Goal: Task Accomplishment & Management: Manage account settings

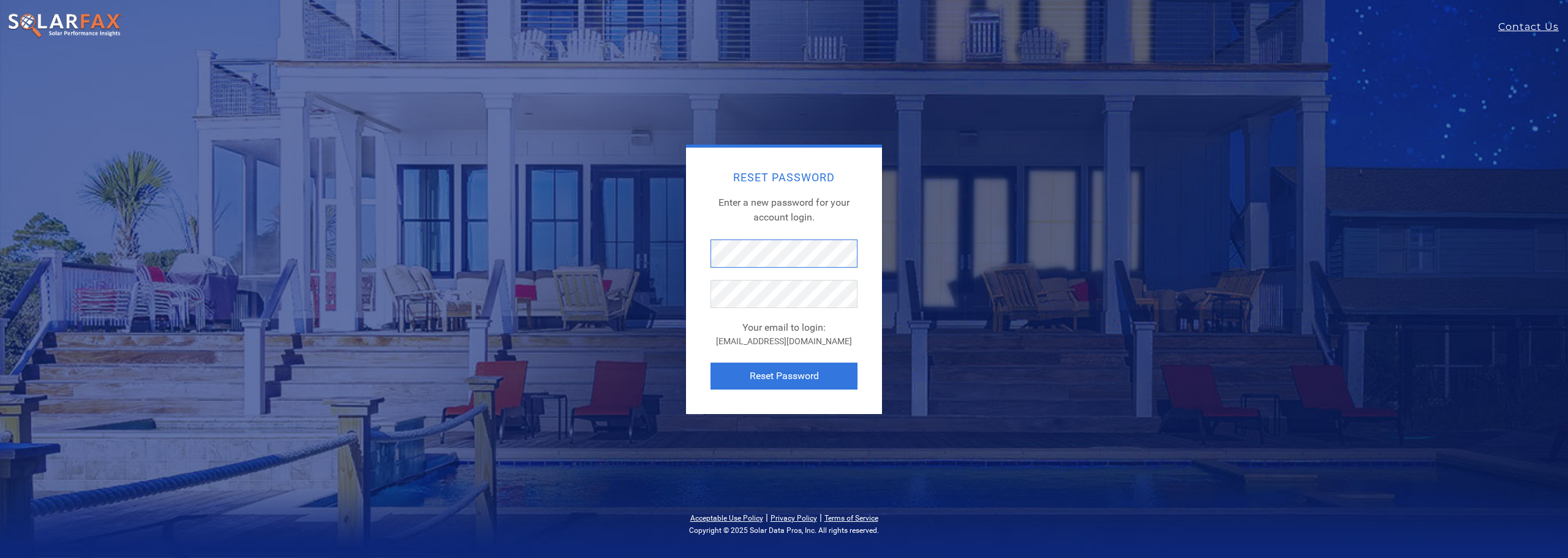
click at [701, 244] on div "Reset Password Enter a new password for your account login. Your email to login…" at bounding box center [784, 281] width 196 height 267
click at [774, 372] on button "Reset Password" at bounding box center [783, 376] width 147 height 27
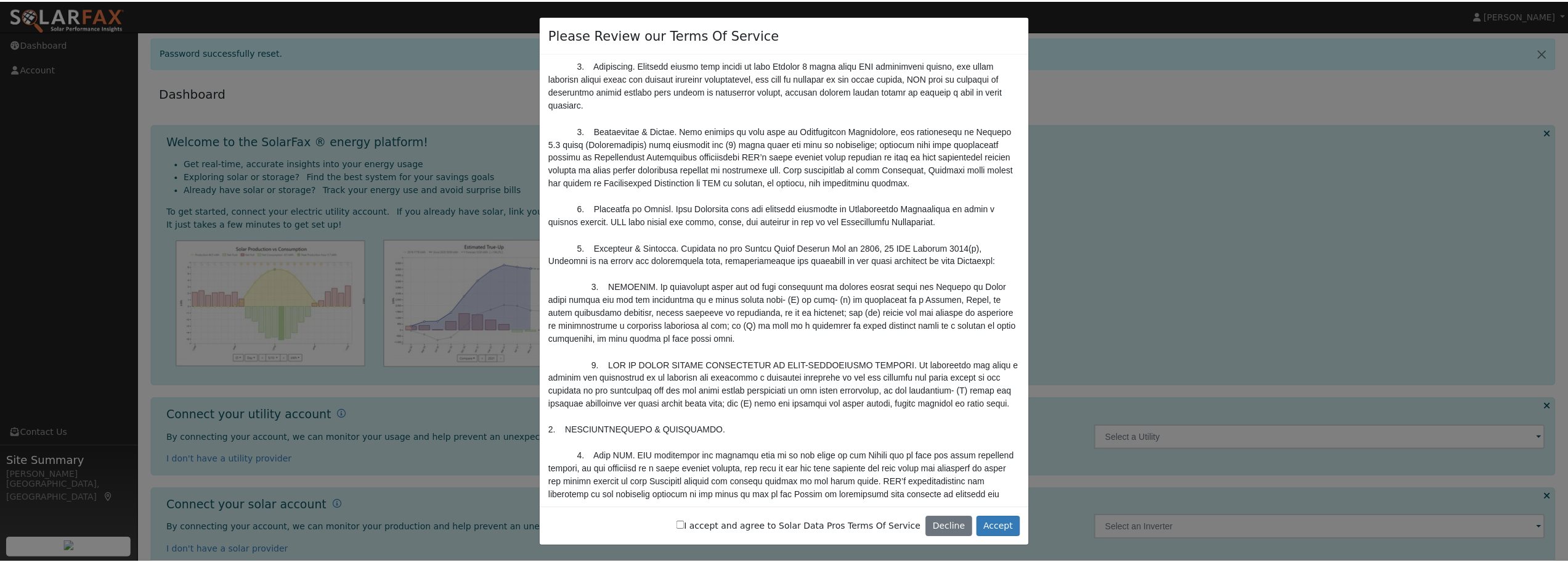
scroll to position [2220, 0]
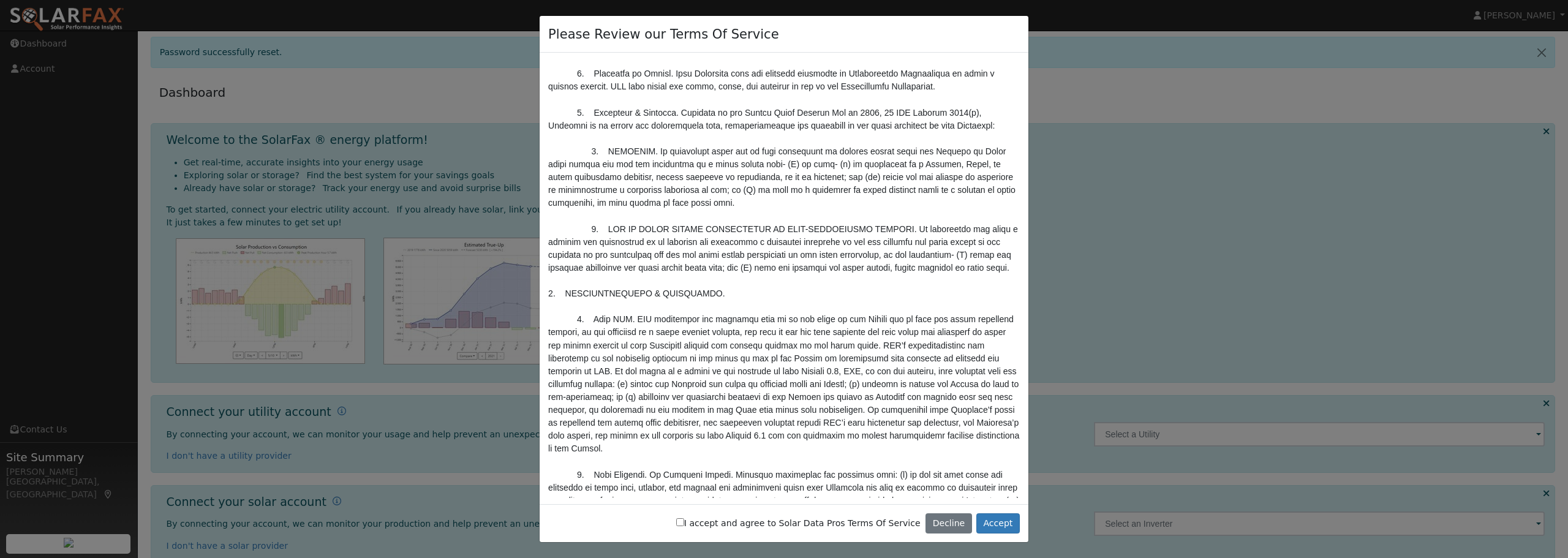
click at [684, 521] on input "I accept and agree to Solar Data Pros Terms Of Service" at bounding box center [680, 521] width 8 height 8
checkbox input "true"
click at [1006, 518] on button "Accept" at bounding box center [998, 523] width 44 height 21
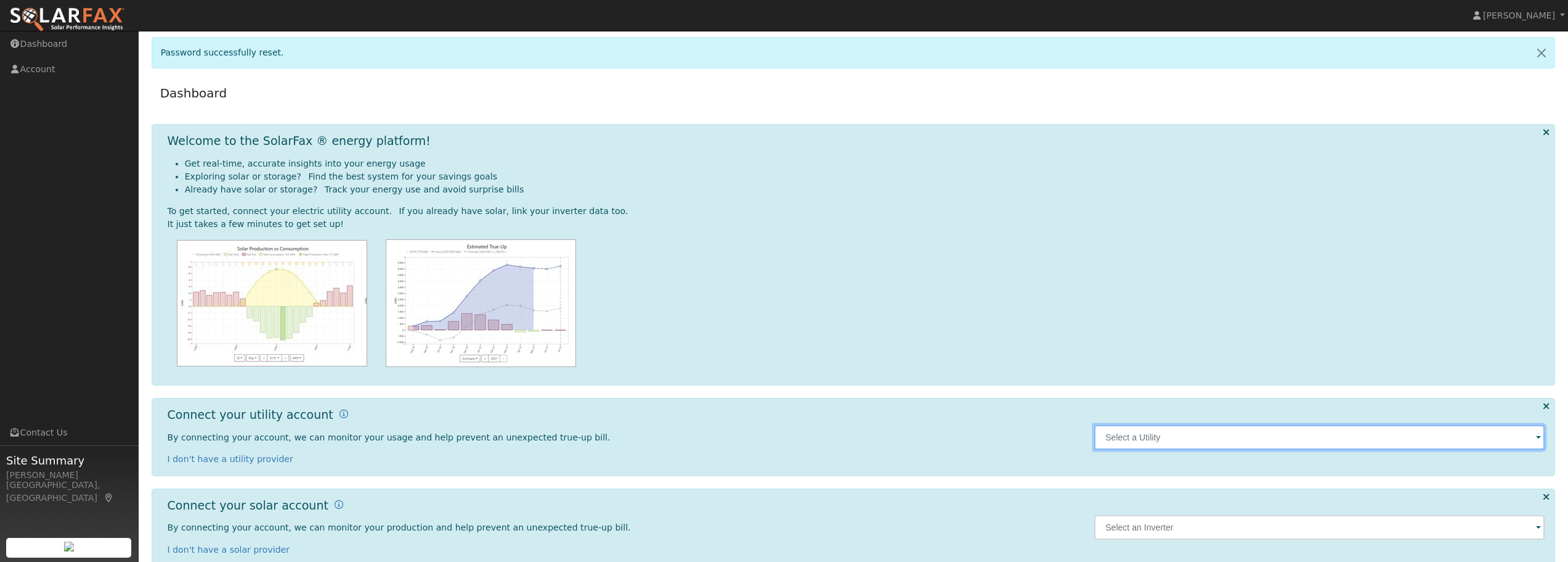
click at [1117, 441] on input "text" at bounding box center [1319, 437] width 451 height 25
click at [1152, 437] on input "text" at bounding box center [1319, 437] width 451 height 25
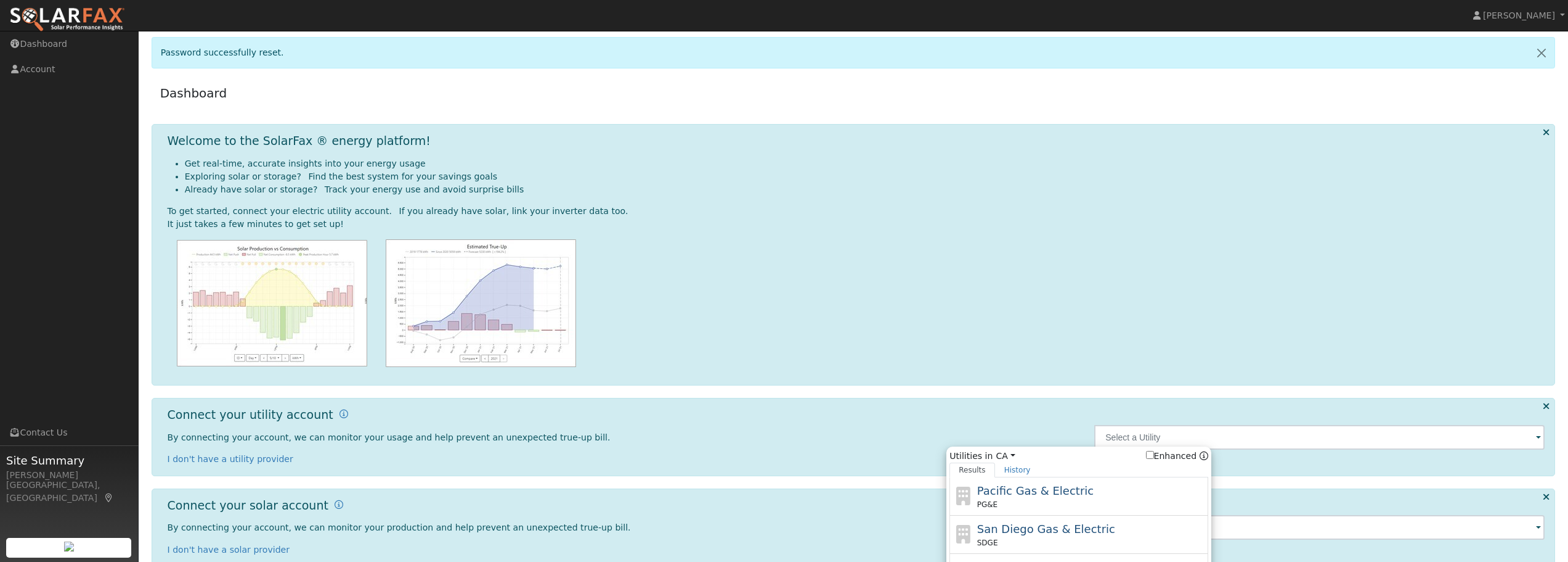
click at [1057, 530] on span "San Diego Gas & Electric" at bounding box center [1046, 528] width 138 height 13
type input "SDGE"
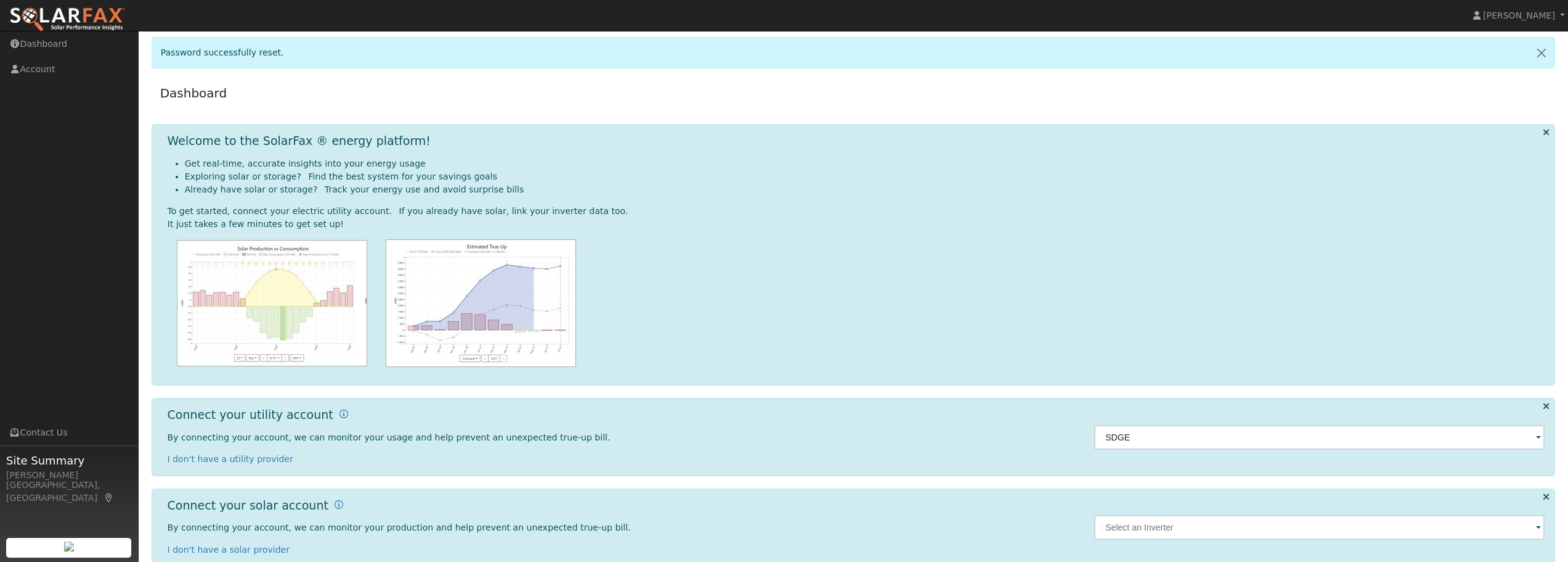
scroll to position [15, 0]
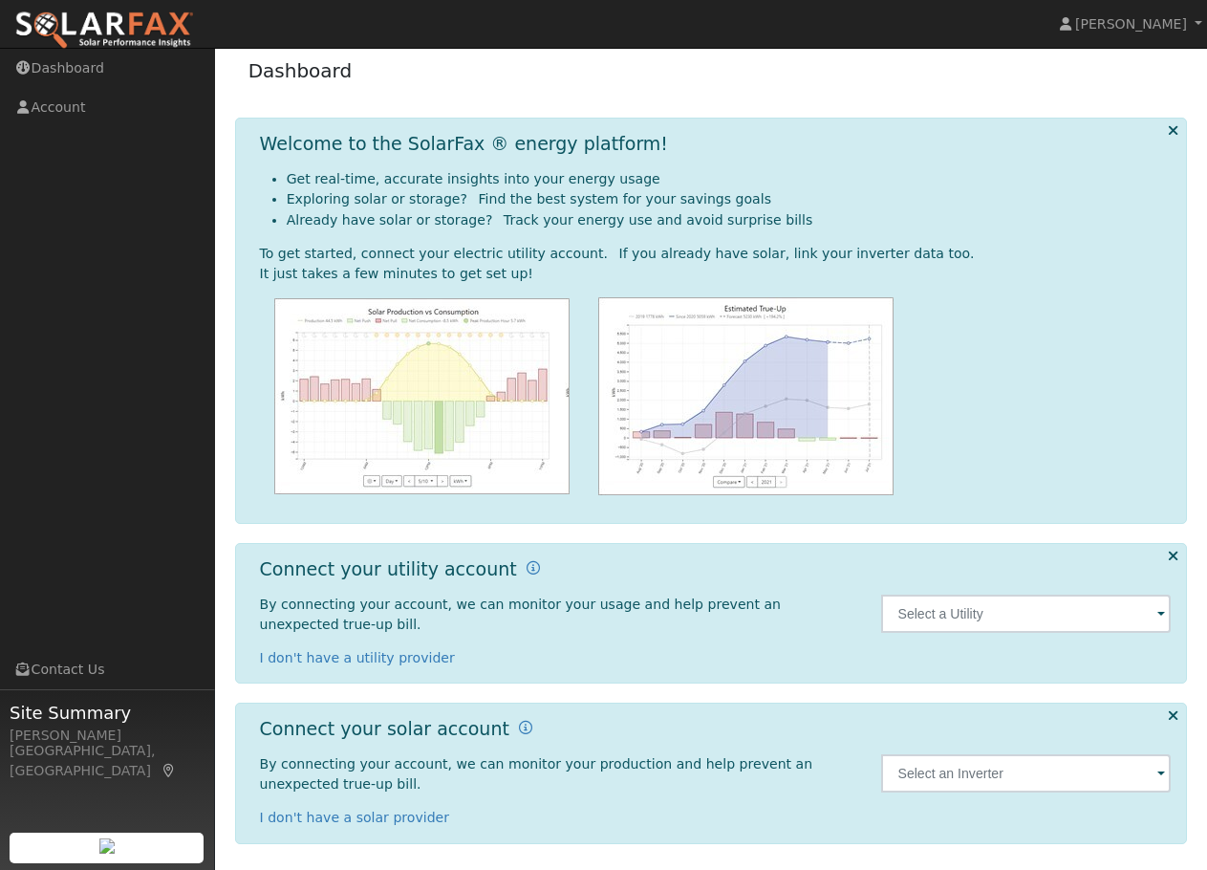
scroll to position [14, 0]
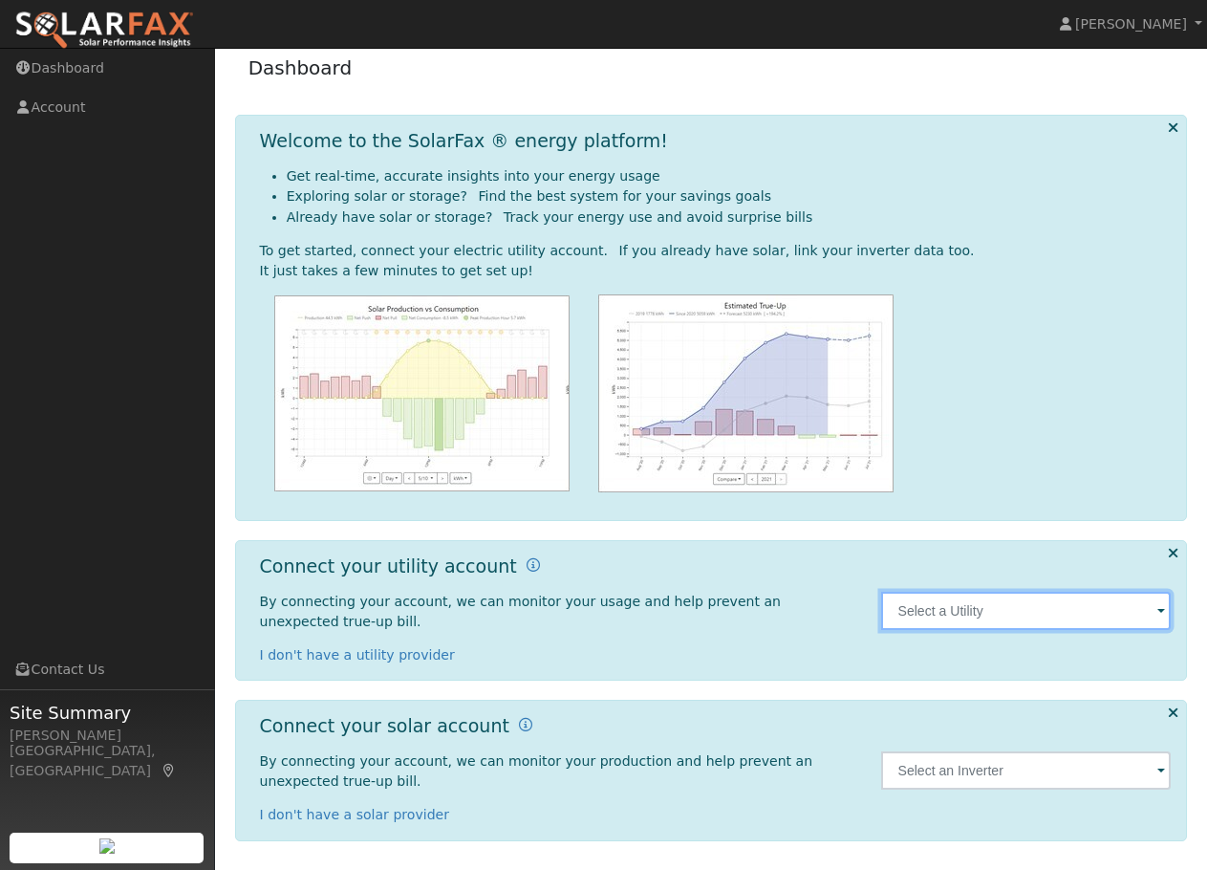
click at [1028, 610] on input "text" at bounding box center [1026, 611] width 290 height 38
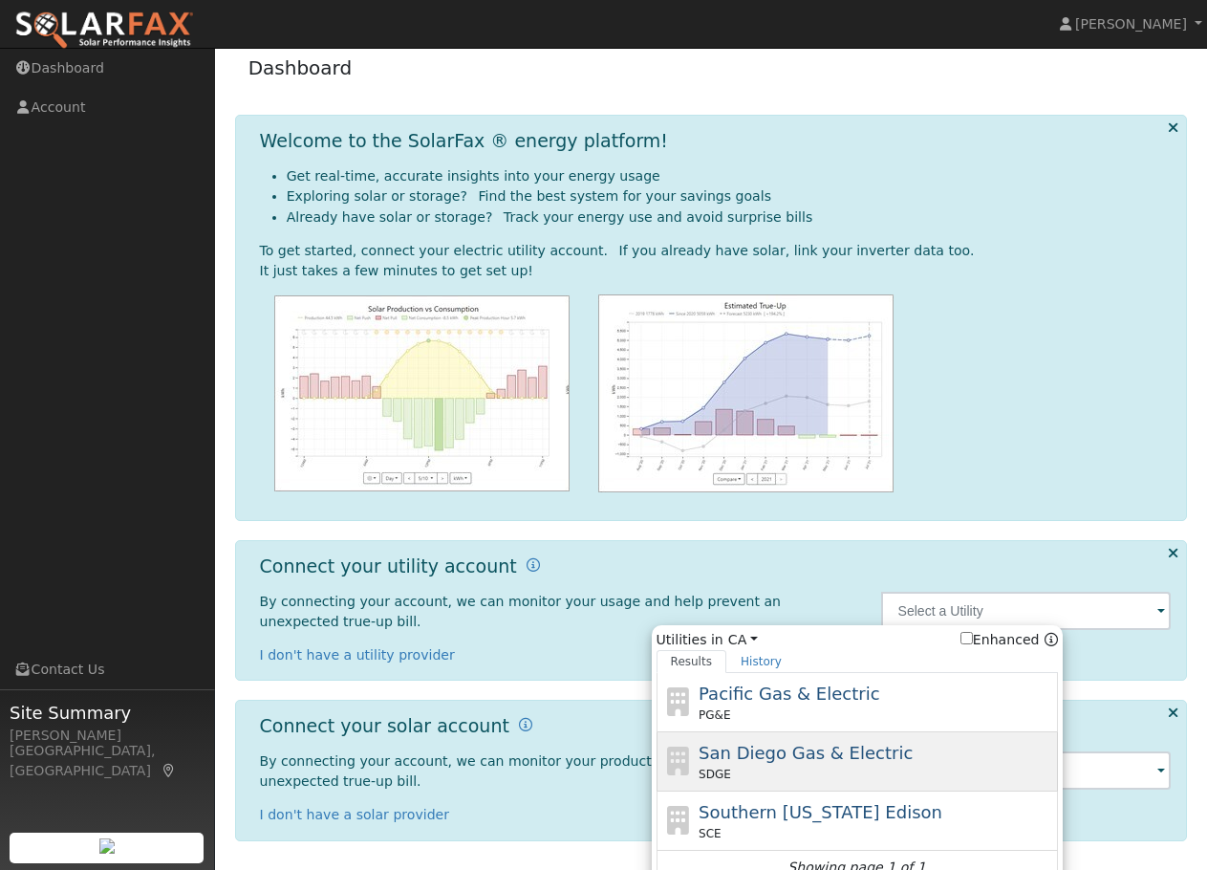
click at [788, 763] on span "San Diego Gas & Electric" at bounding box center [806, 752] width 214 height 20
type input "SDGE"
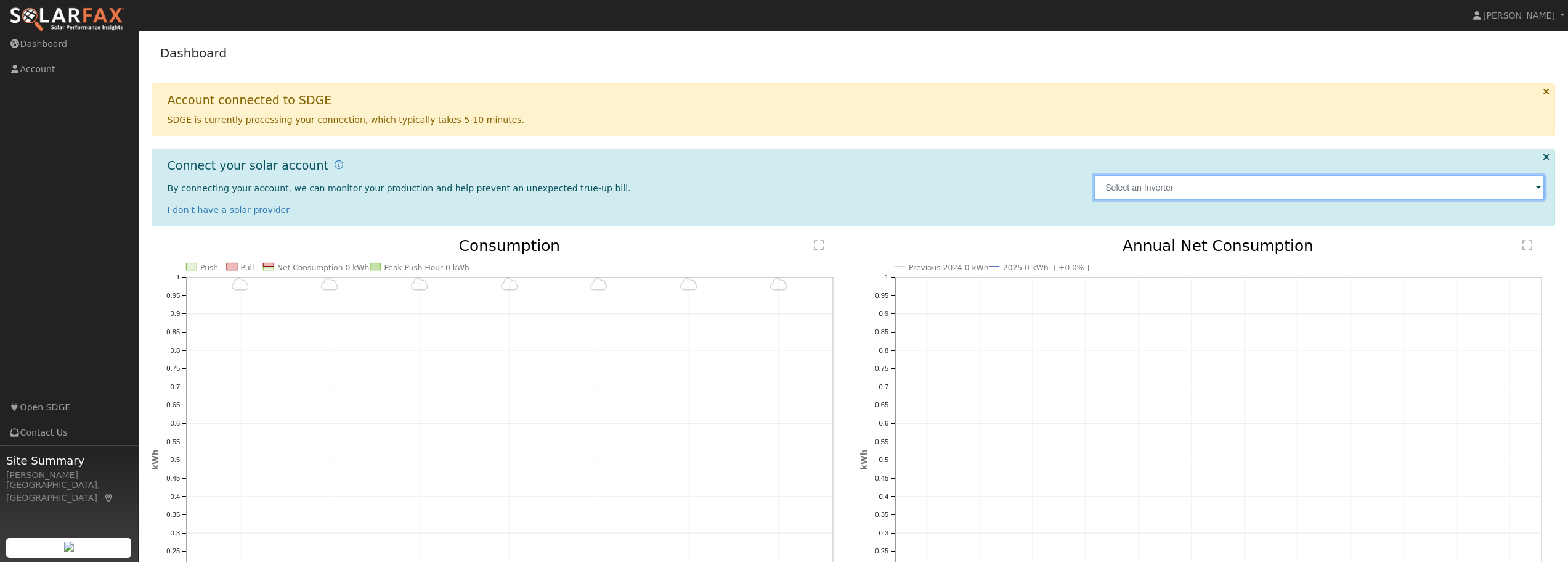
click at [1153, 194] on input "text" at bounding box center [1319, 187] width 451 height 25
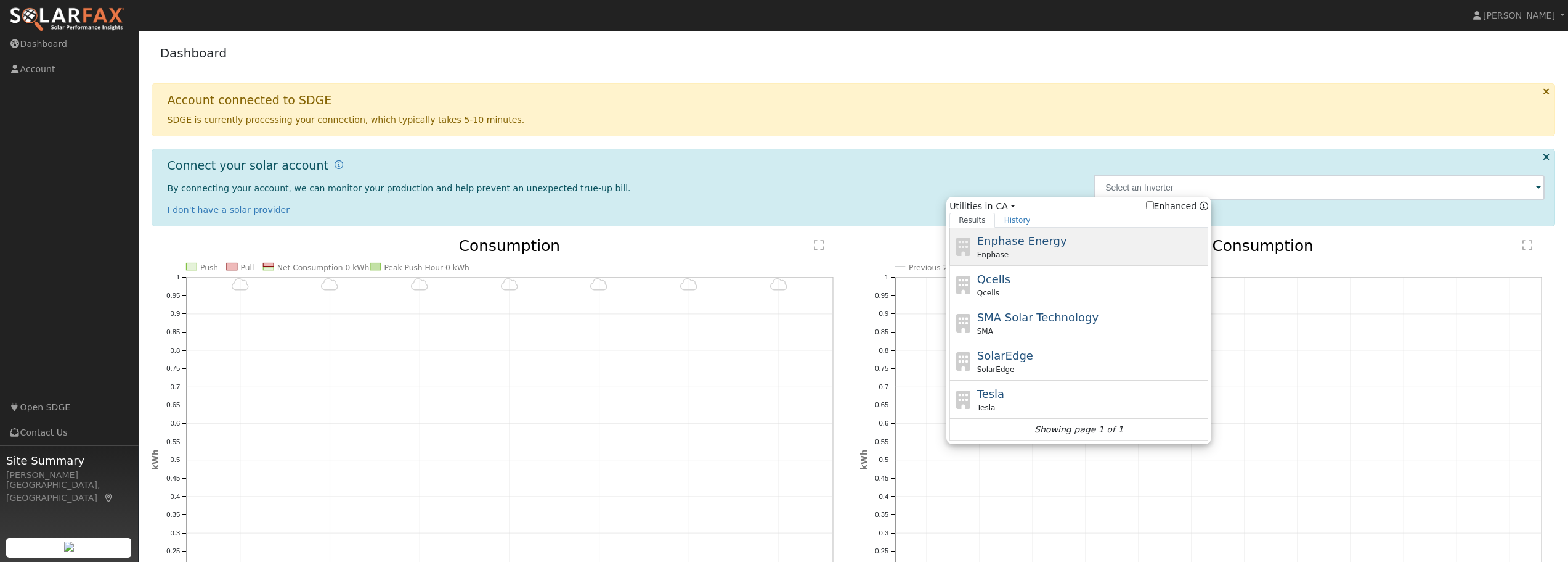
click at [1024, 244] on span "Enphase Energy" at bounding box center [1023, 241] width 90 height 13
type input "Enphase"
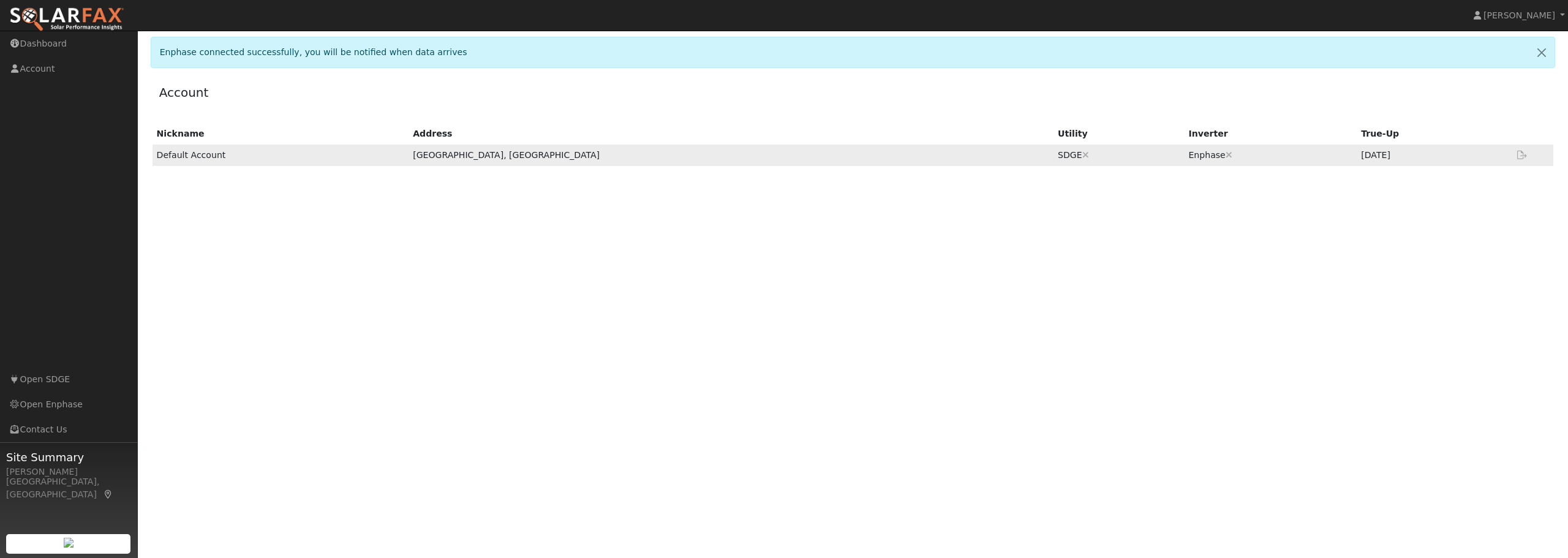
click at [542, 160] on td "[GEOGRAPHIC_DATA], [GEOGRAPHIC_DATA]" at bounding box center [731, 155] width 645 height 21
click at [643, 163] on td "[GEOGRAPHIC_DATA], [GEOGRAPHIC_DATA]" at bounding box center [731, 155] width 645 height 21
click at [41, 42] on link "Dashboard" at bounding box center [69, 44] width 138 height 25
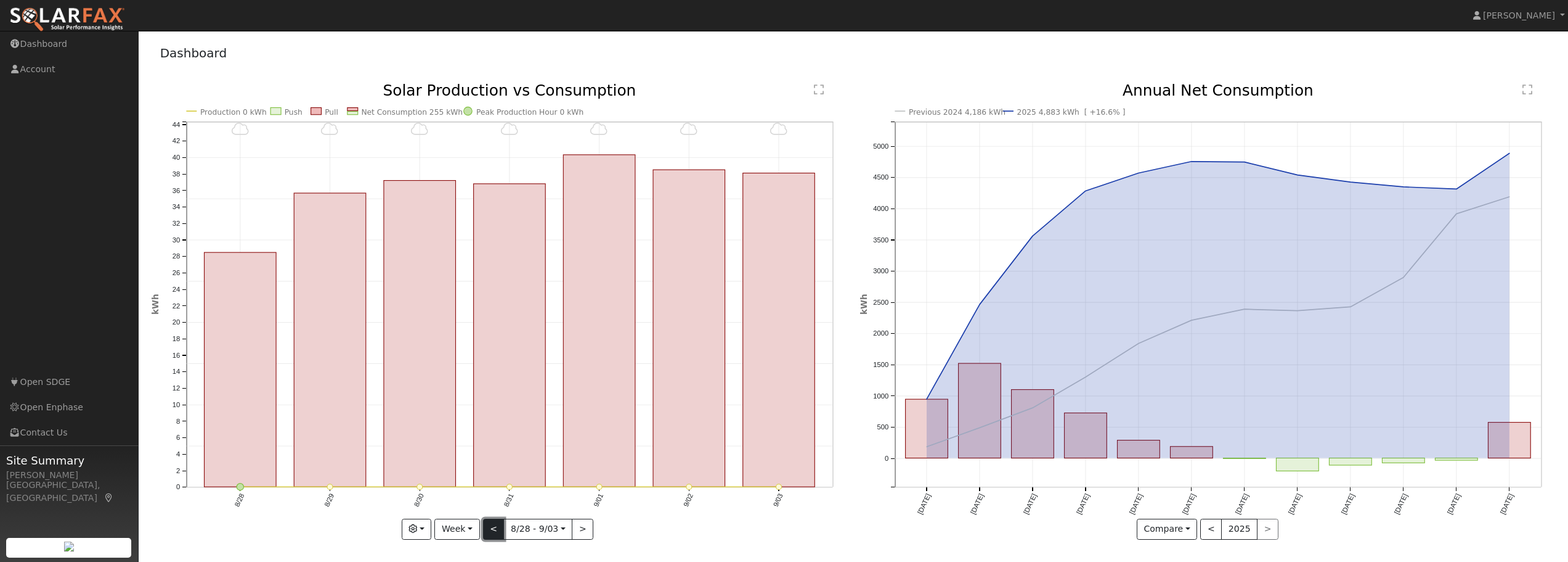
click at [491, 531] on button "<" at bounding box center [493, 529] width 21 height 21
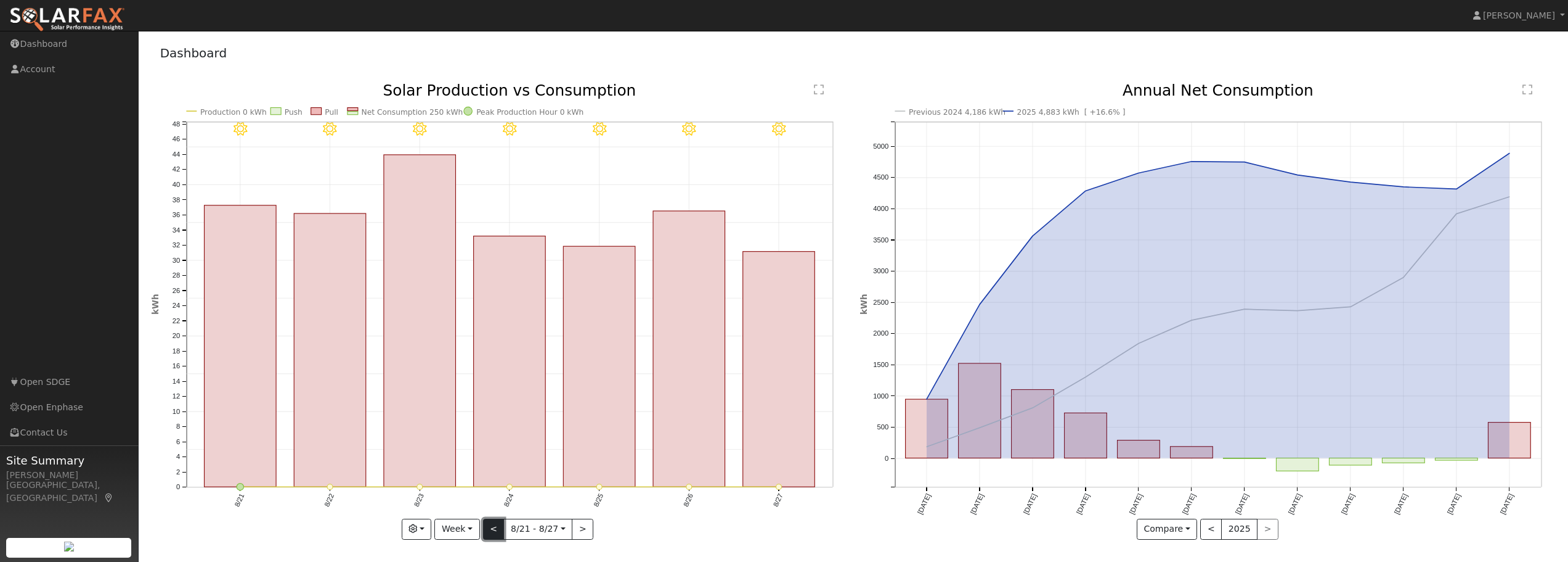
click at [493, 531] on button "<" at bounding box center [493, 529] width 21 height 21
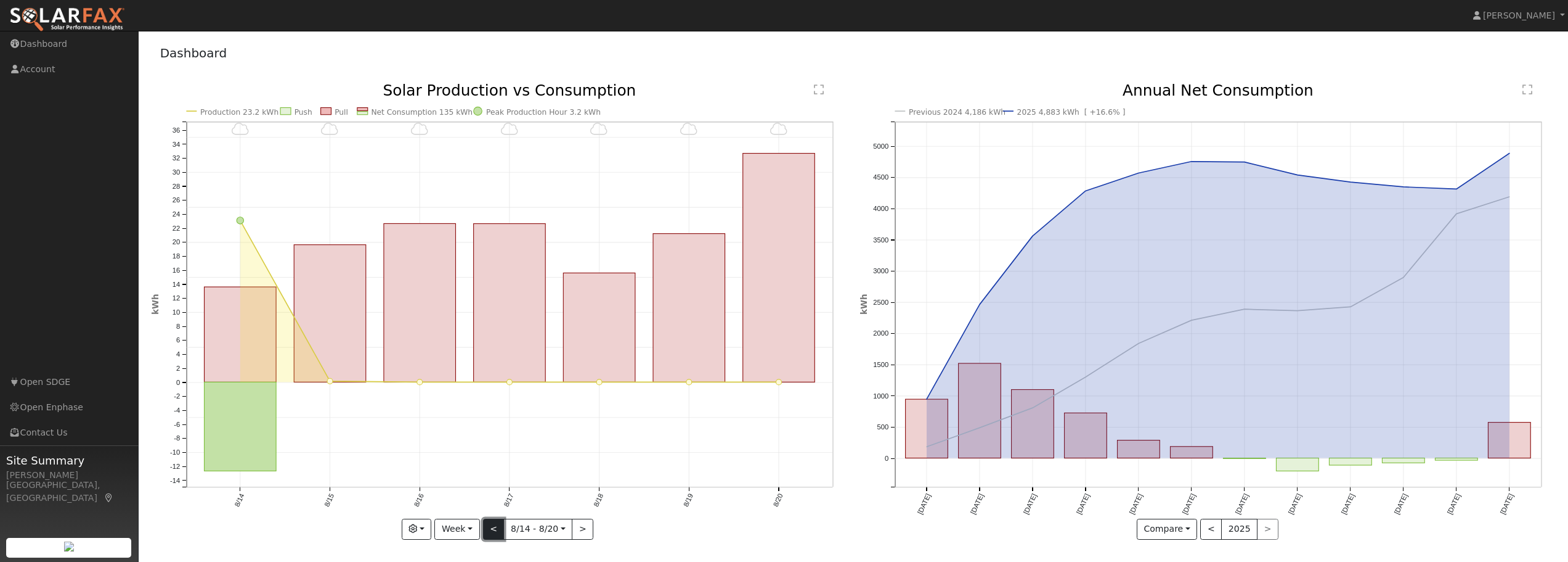
click at [495, 532] on button "<" at bounding box center [493, 529] width 21 height 21
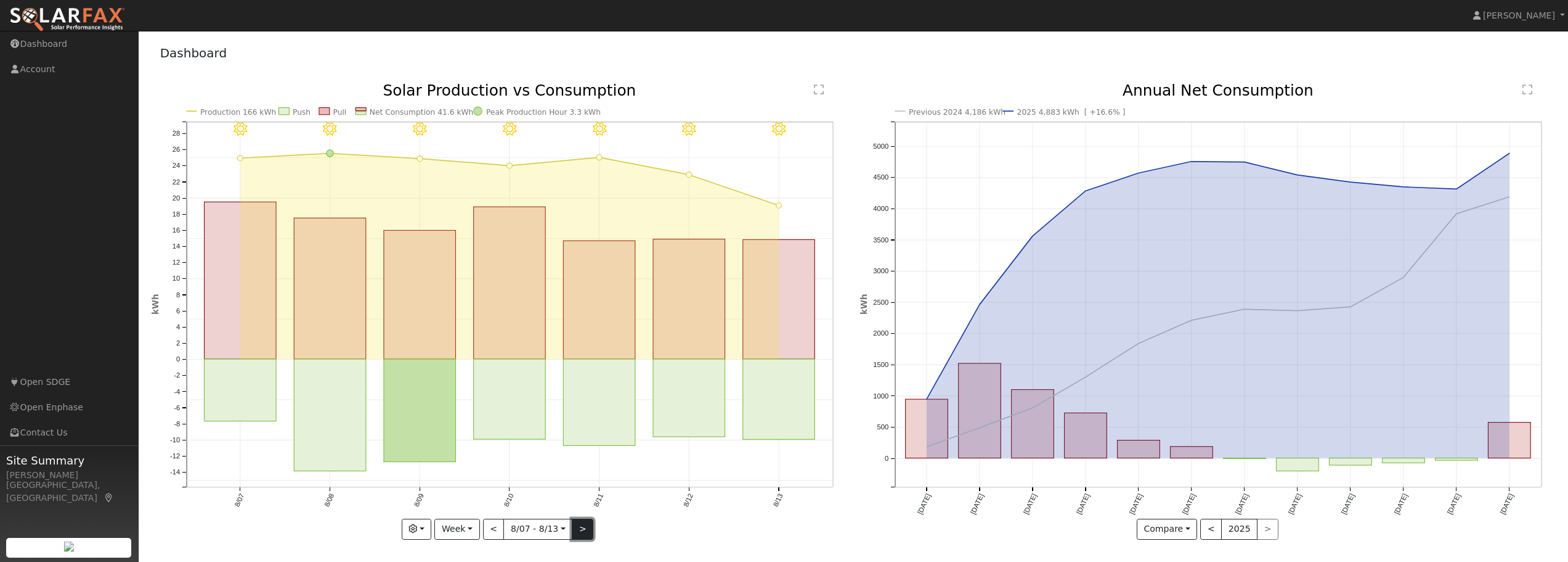
click at [581, 528] on button ">" at bounding box center [582, 529] width 21 height 21
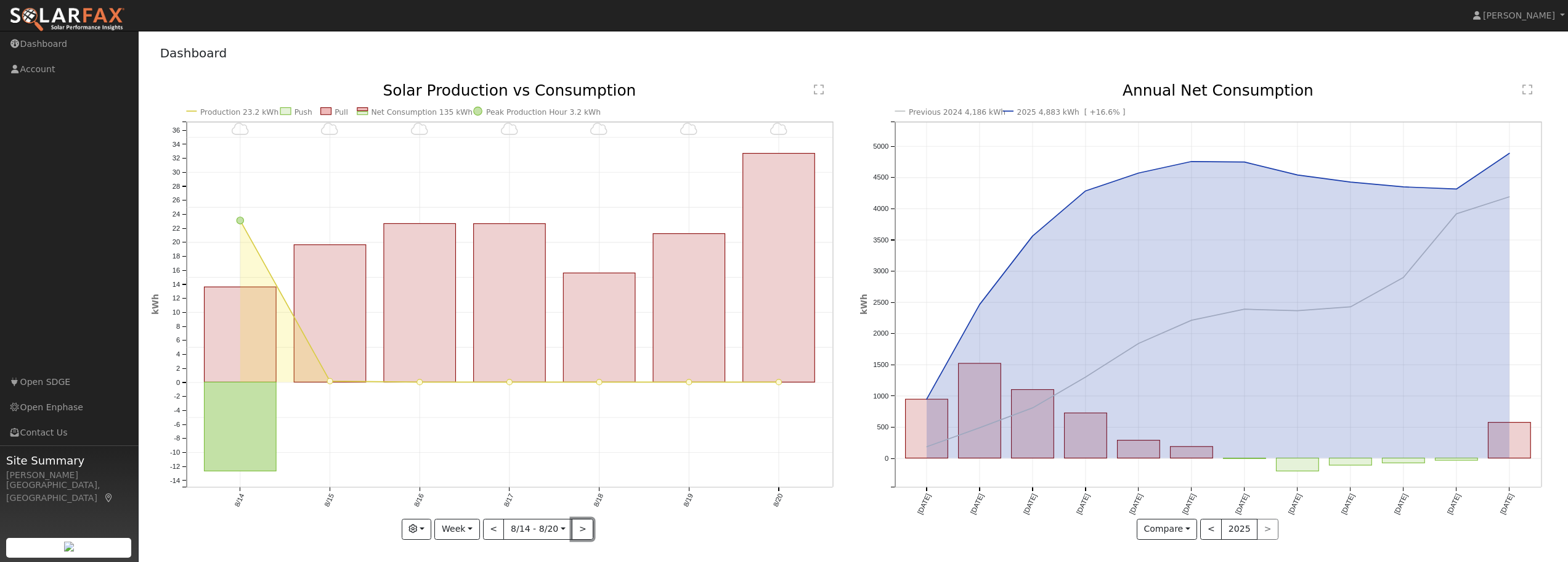
click at [580, 528] on button ">" at bounding box center [582, 529] width 21 height 21
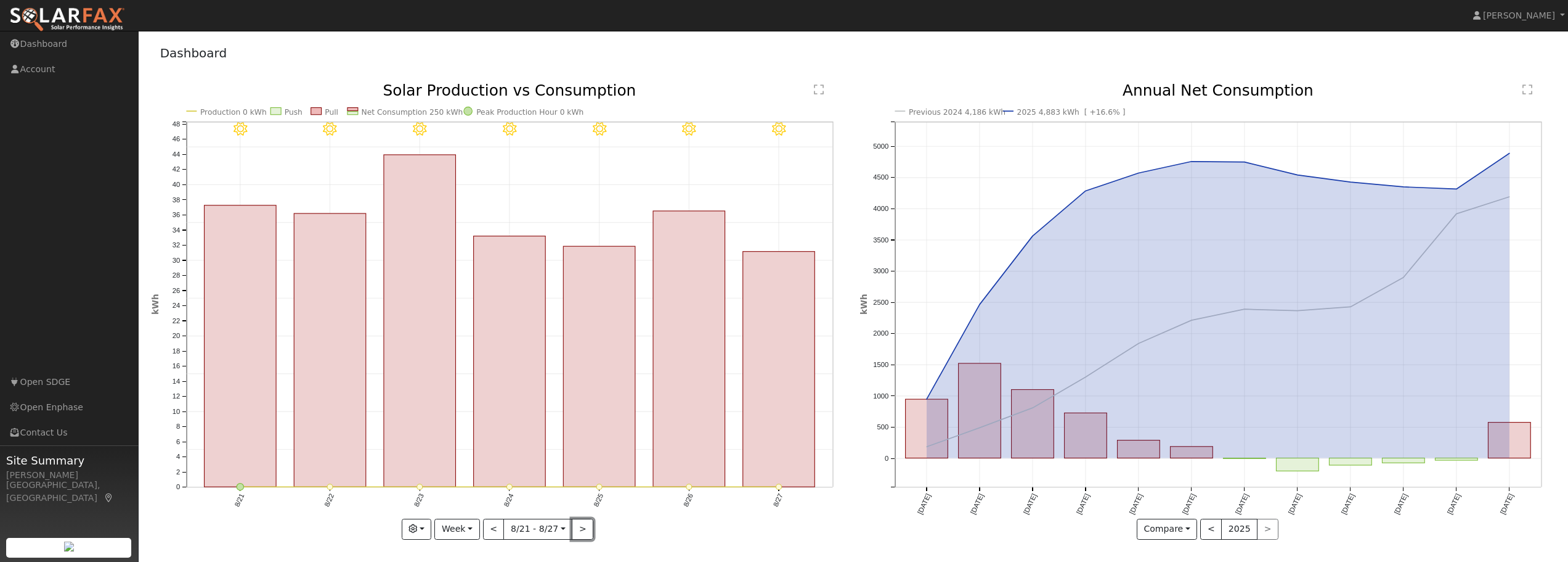
click at [580, 528] on button ">" at bounding box center [582, 529] width 21 height 21
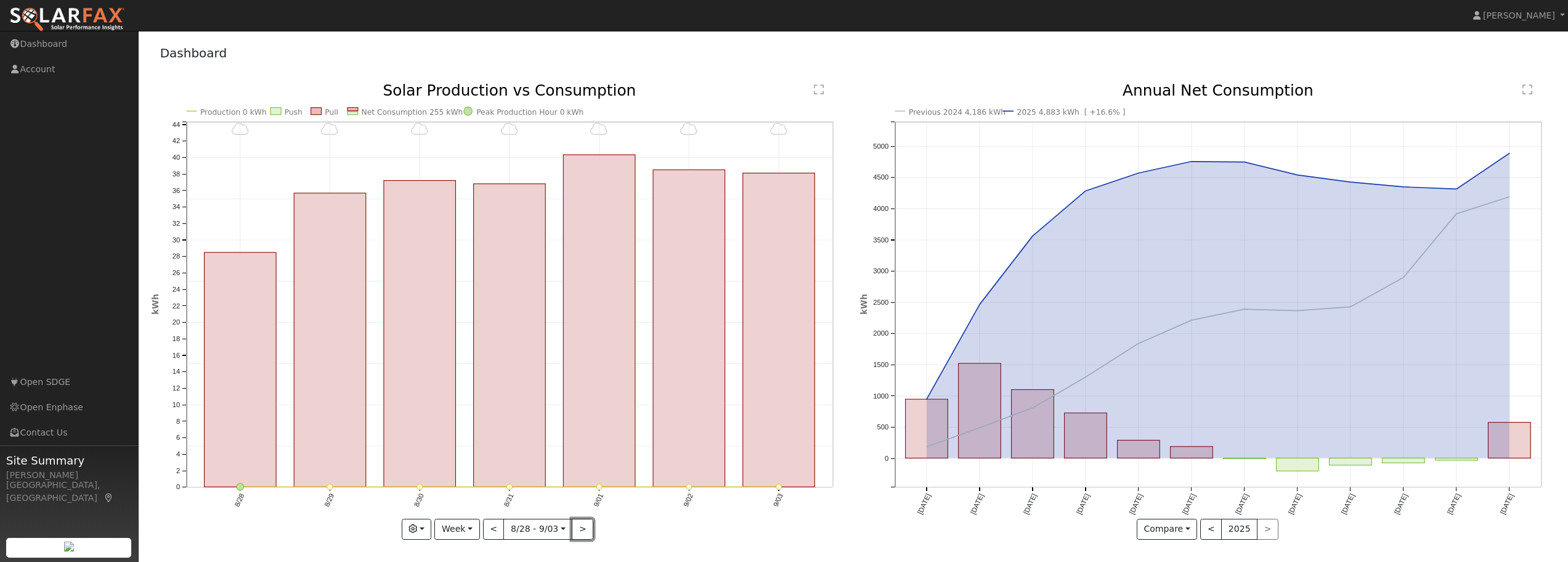
click at [580, 528] on button ">" at bounding box center [582, 529] width 21 height 21
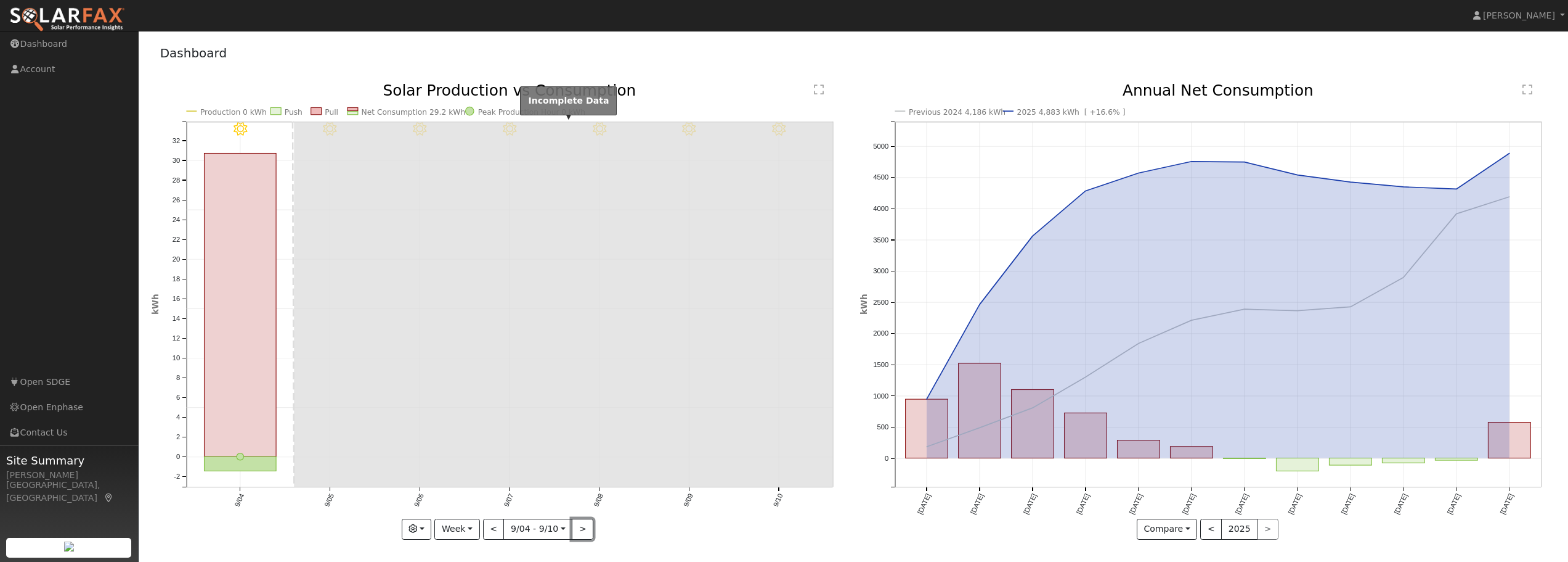
scroll to position [2, 0]
click at [1177, 525] on button "Compare" at bounding box center [1167, 527] width 61 height 21
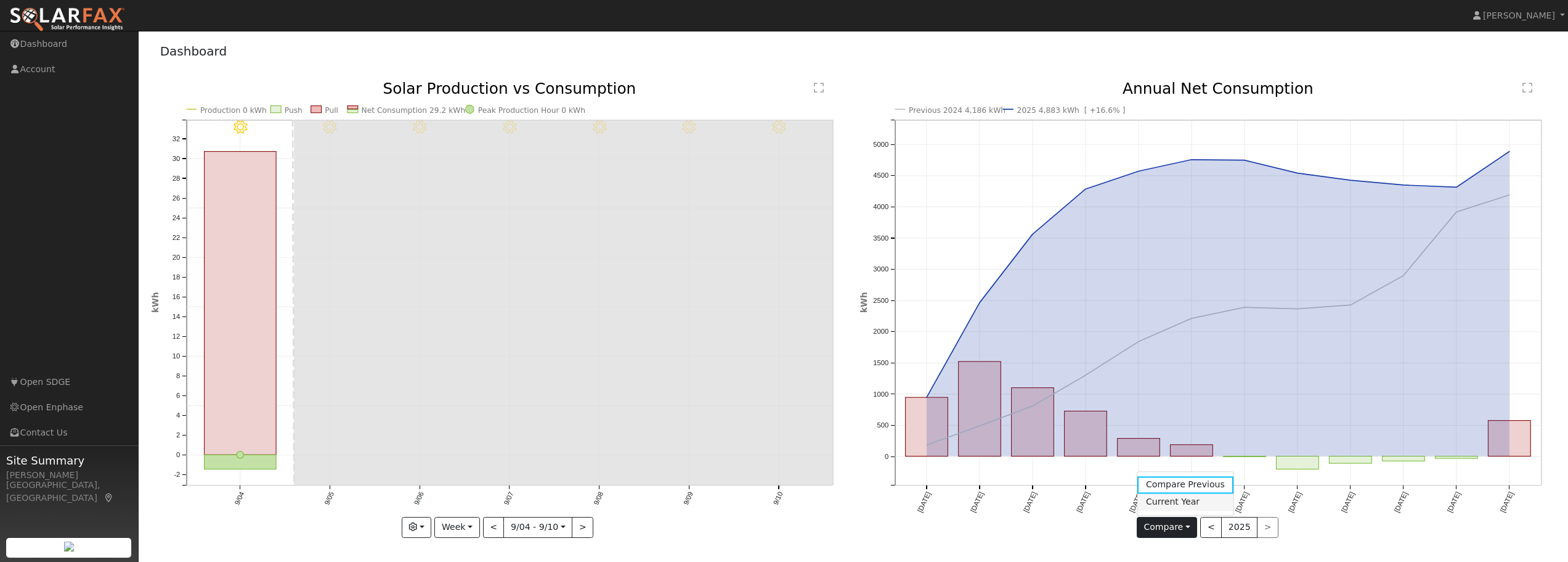
click at [1178, 503] on link "Current Year" at bounding box center [1185, 501] width 96 height 17
click at [1172, 521] on button "Current" at bounding box center [1167, 527] width 54 height 21
click at [1168, 485] on link "Compare Previous" at bounding box center [1188, 485] width 96 height 17
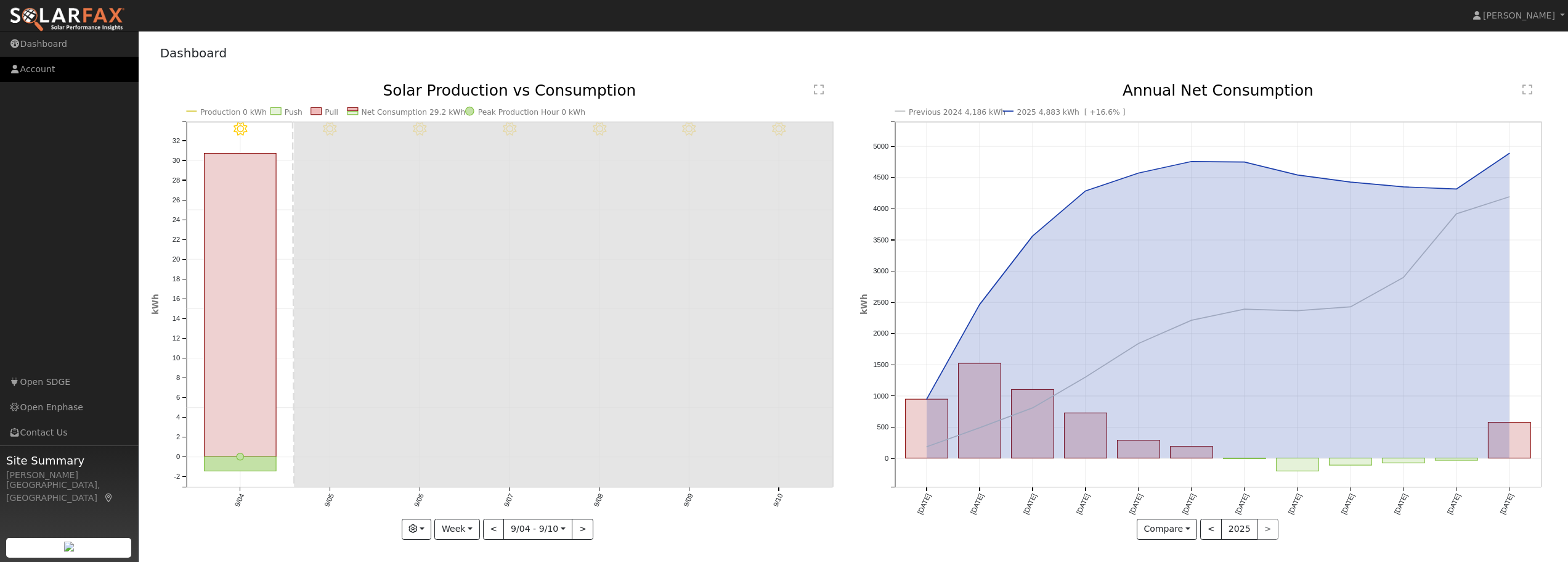
click at [46, 66] on link "Account" at bounding box center [69, 69] width 139 height 25
click at [493, 528] on button "<" at bounding box center [493, 529] width 21 height 21
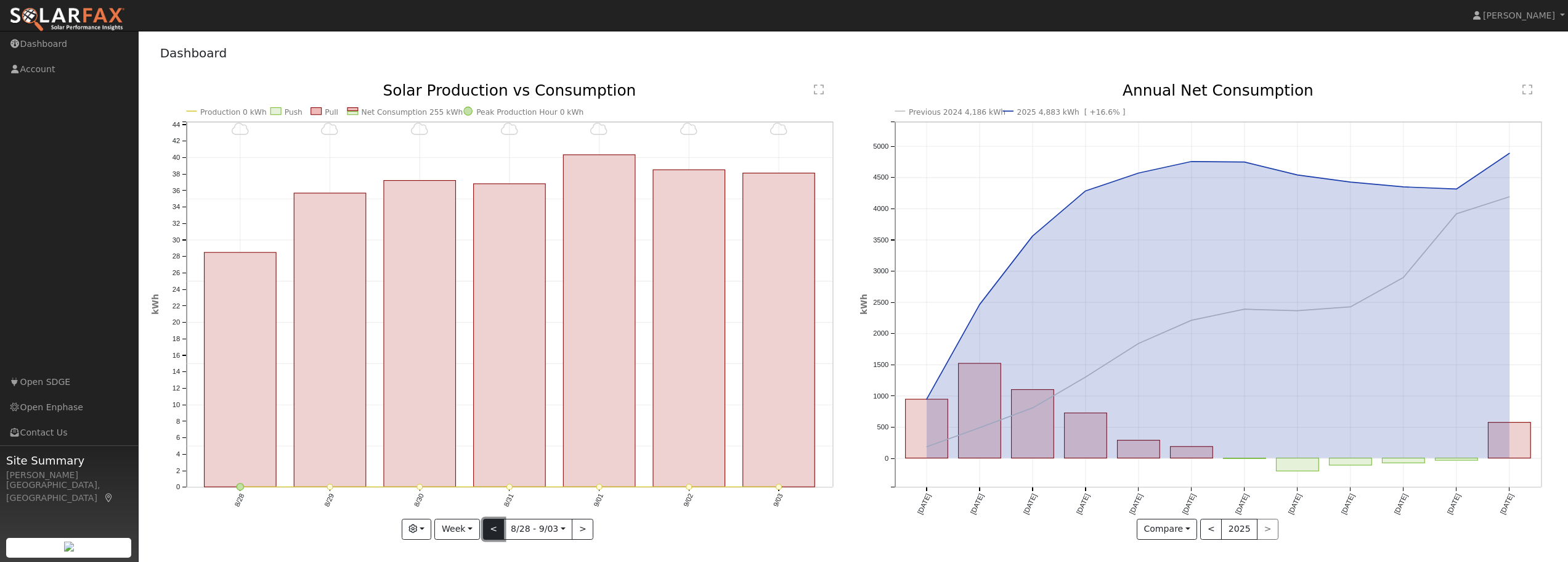
click at [493, 528] on button "<" at bounding box center [493, 529] width 21 height 21
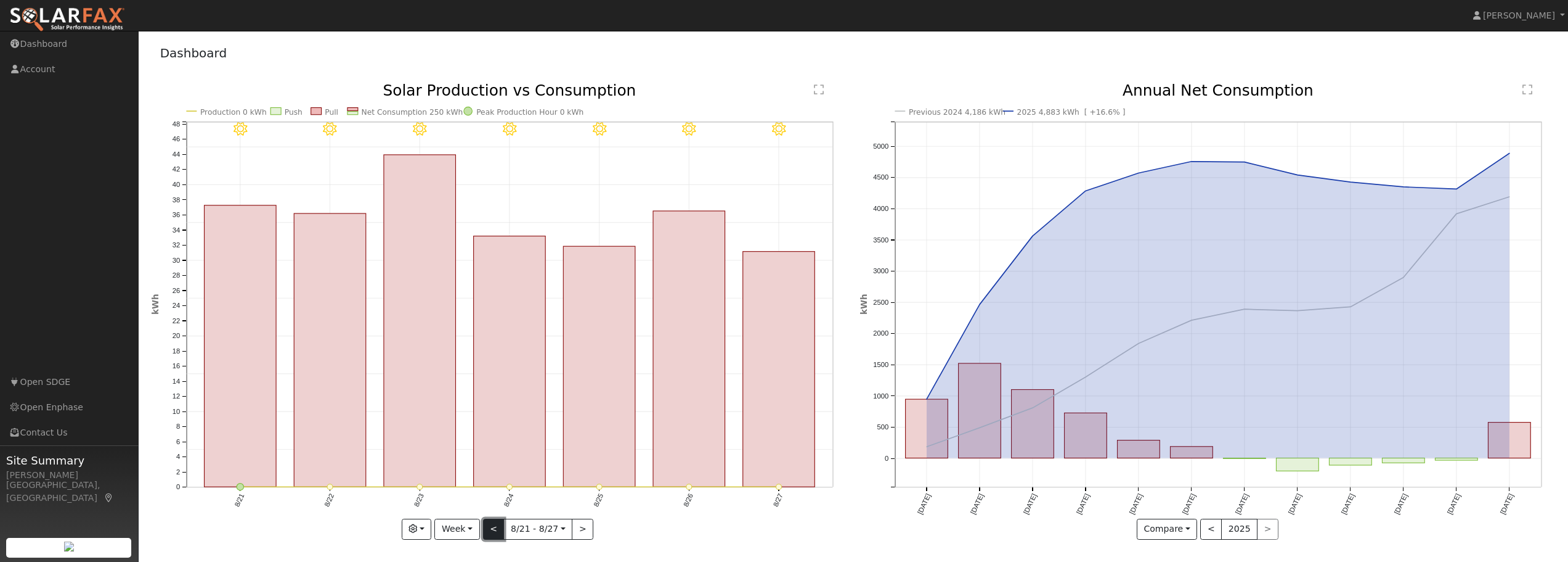
click at [494, 528] on button "<" at bounding box center [493, 529] width 21 height 21
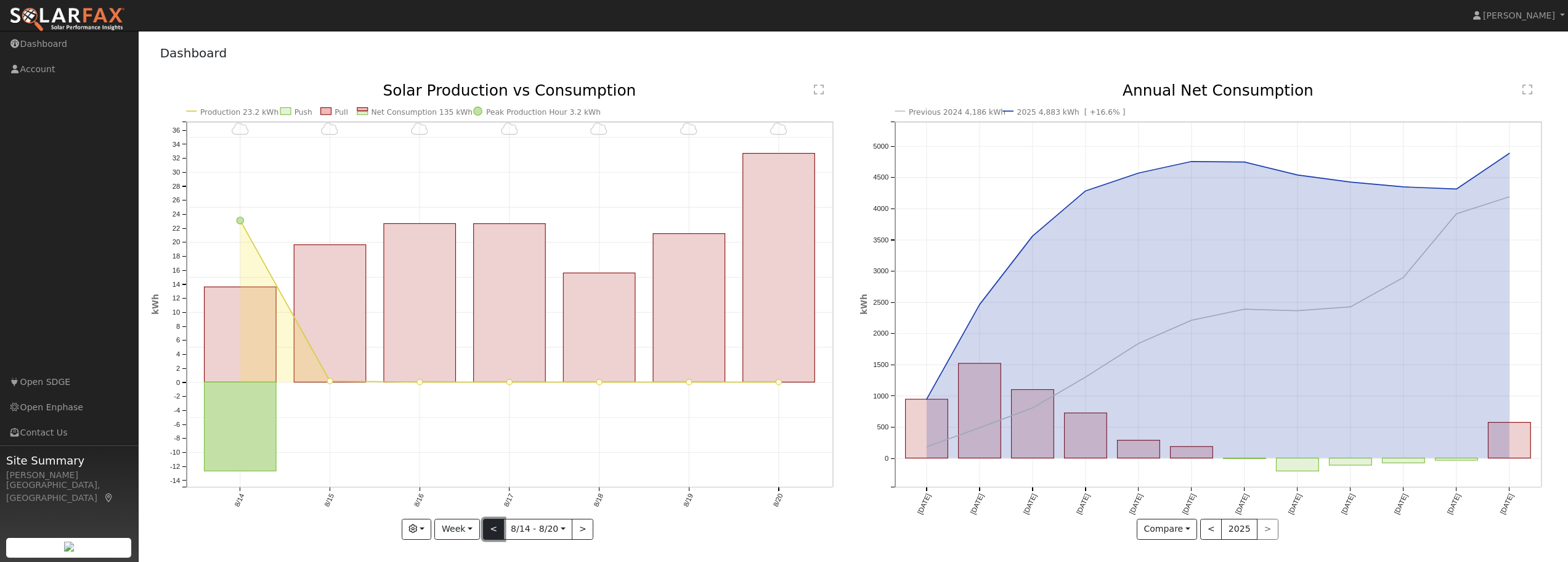
click at [494, 528] on button "<" at bounding box center [493, 529] width 21 height 21
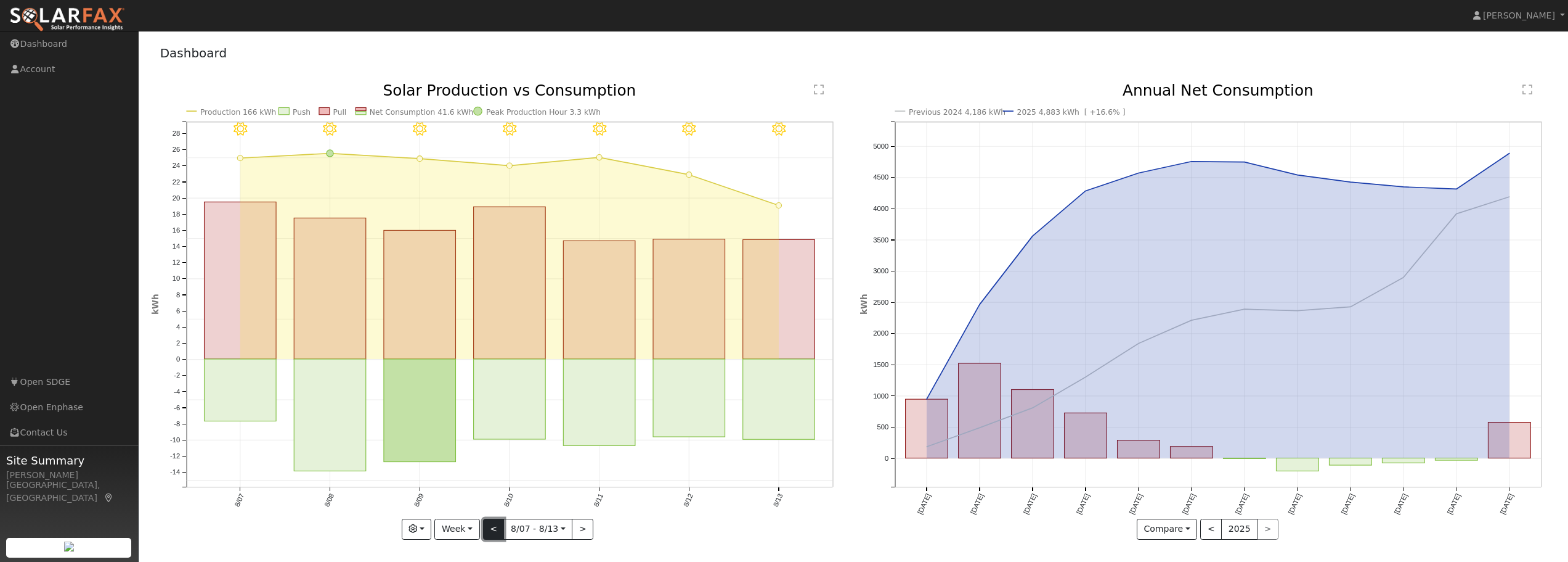
click at [498, 528] on button "<" at bounding box center [493, 529] width 21 height 21
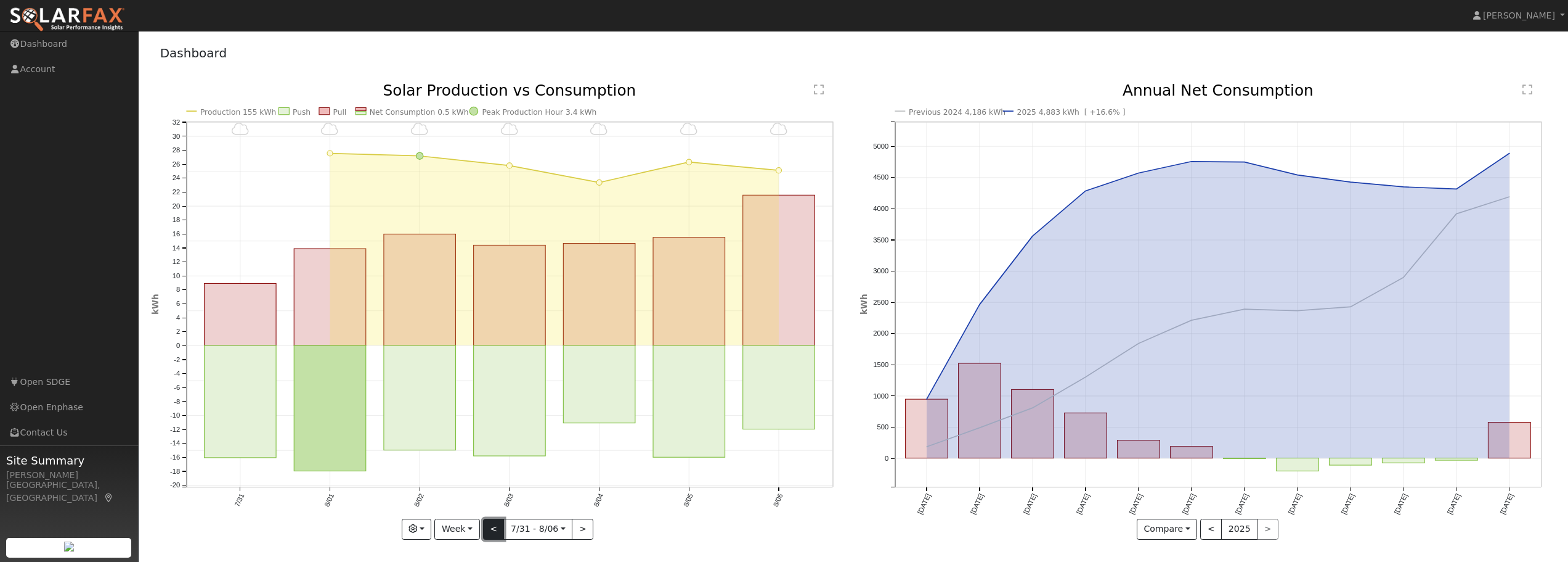
click at [498, 528] on button "<" at bounding box center [493, 529] width 21 height 21
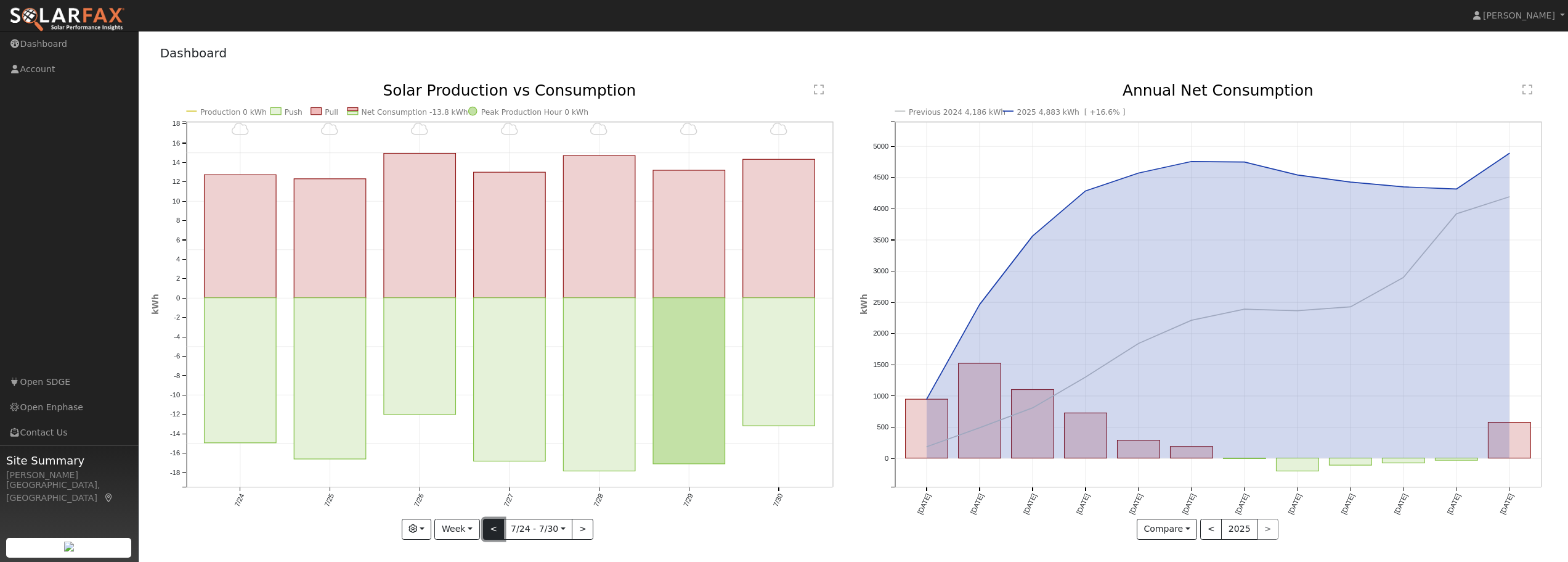
click at [495, 530] on button "<" at bounding box center [493, 529] width 21 height 21
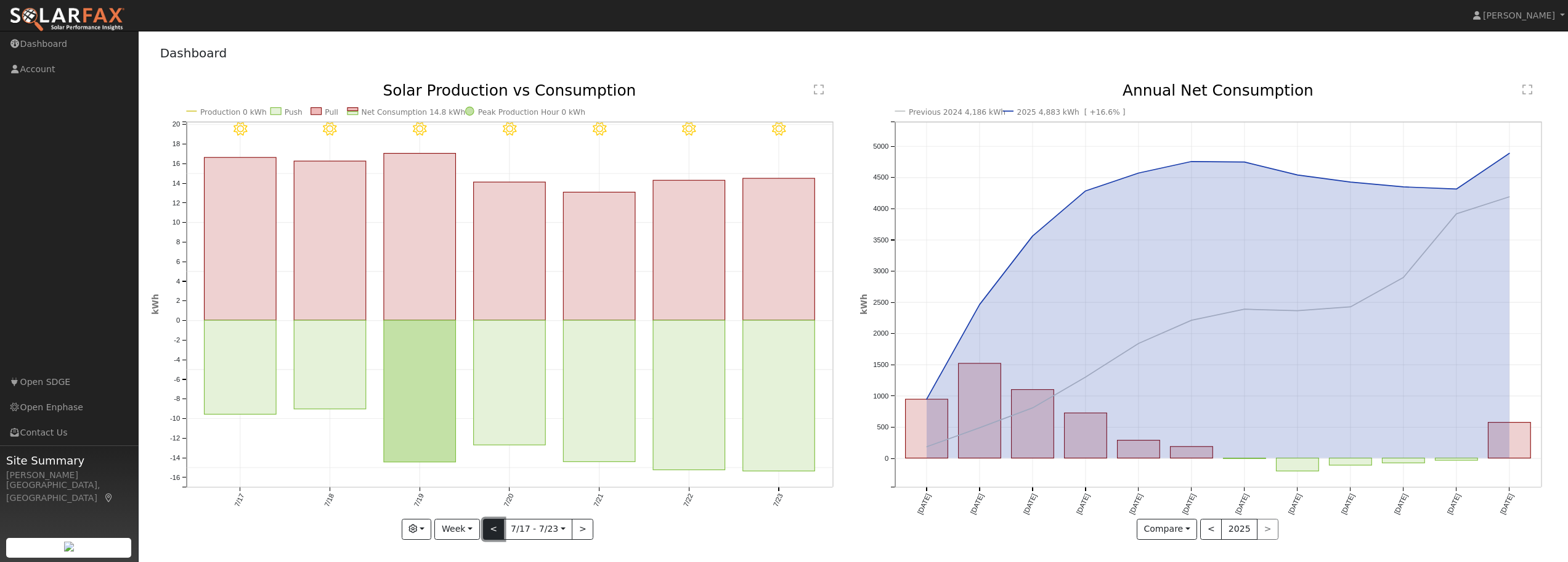
click at [495, 530] on button "<" at bounding box center [493, 529] width 21 height 21
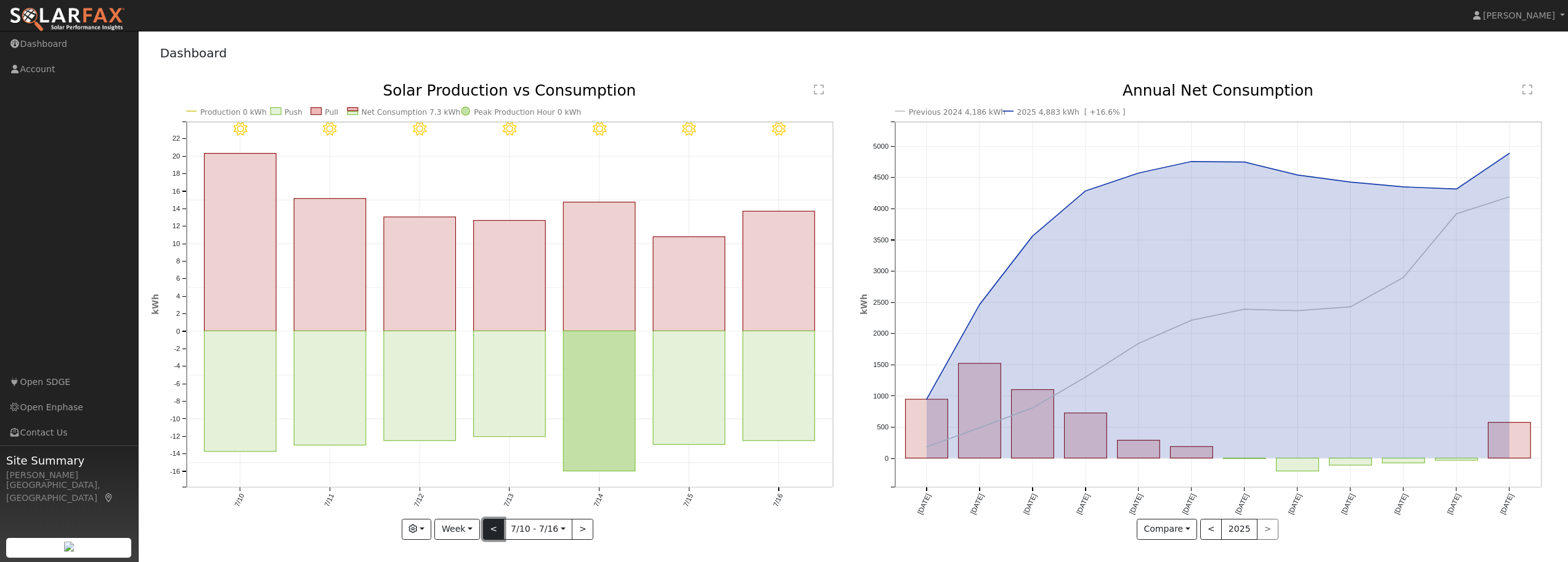
click at [495, 530] on button "<" at bounding box center [493, 529] width 21 height 21
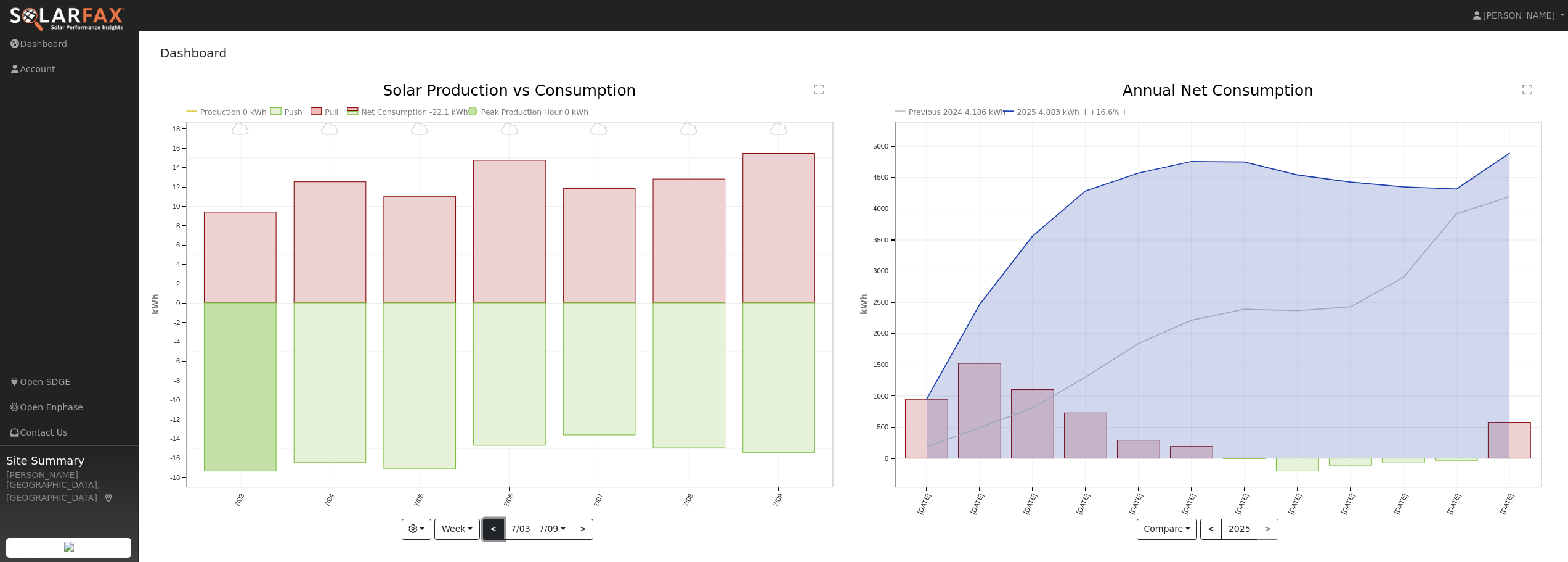
click at [495, 530] on button "<" at bounding box center [493, 529] width 21 height 21
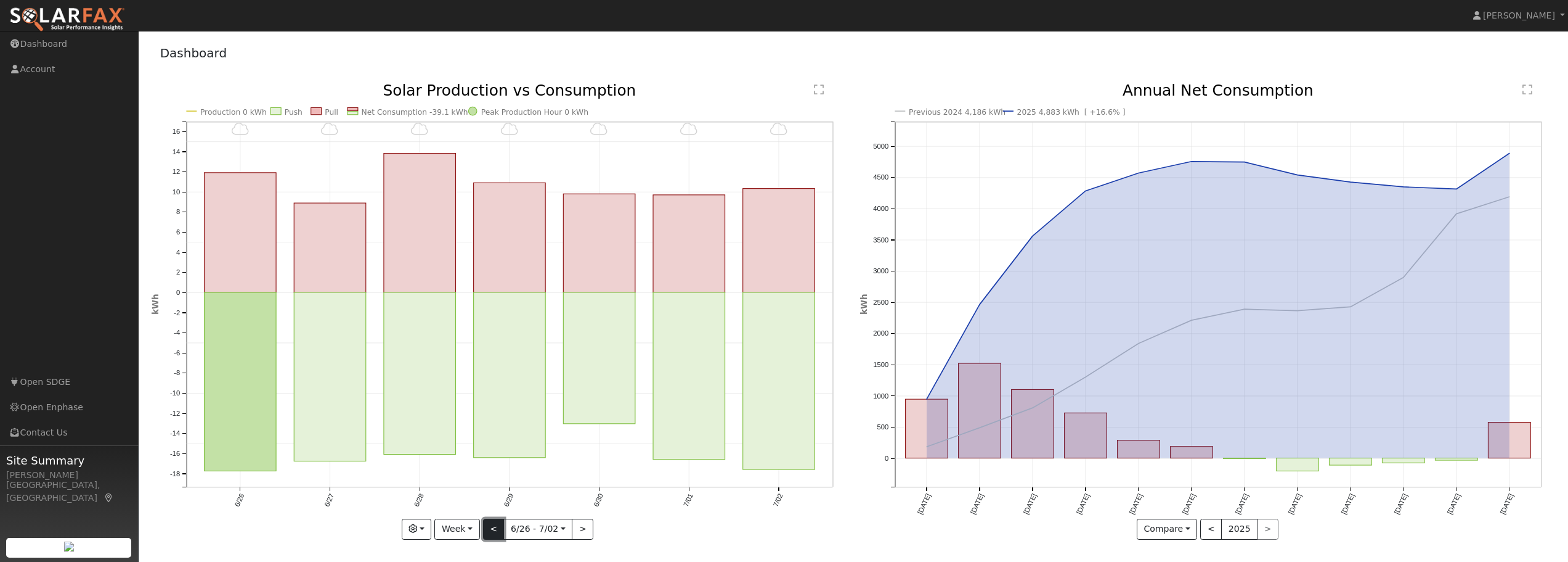
click at [495, 530] on button "<" at bounding box center [493, 529] width 21 height 21
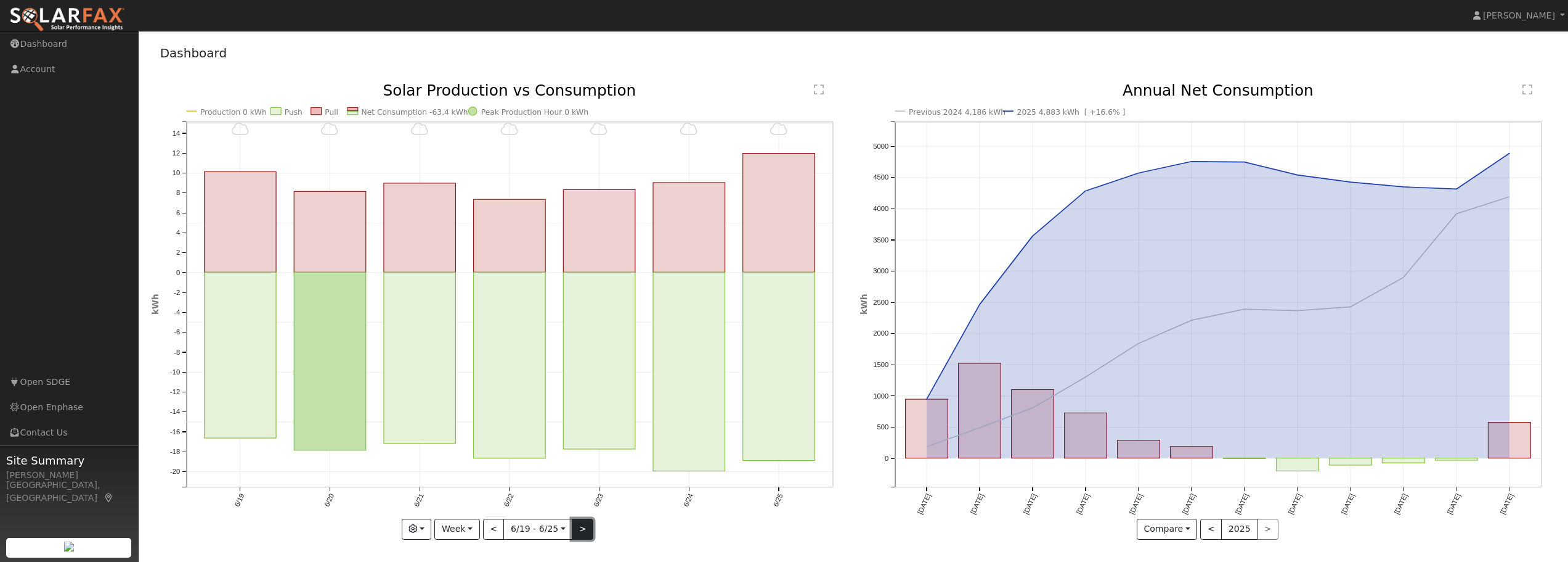
click at [580, 529] on button ">" at bounding box center [582, 529] width 21 height 21
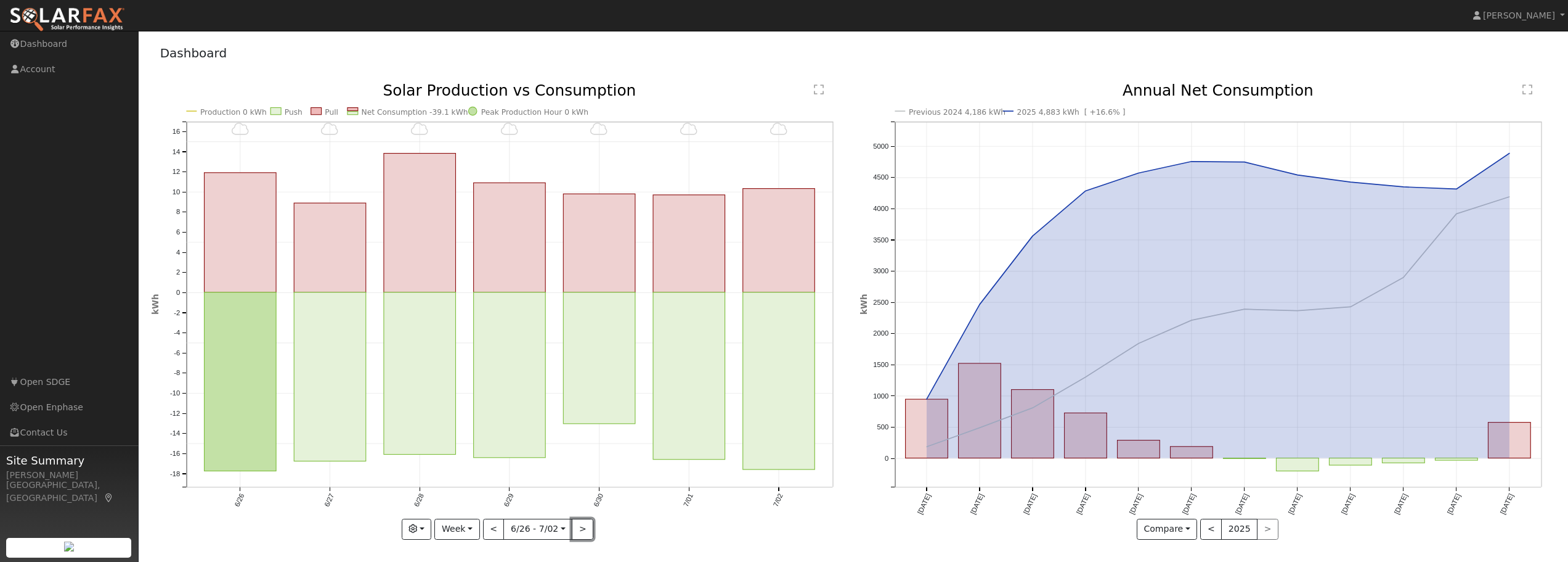
click at [580, 530] on button ">" at bounding box center [582, 529] width 21 height 21
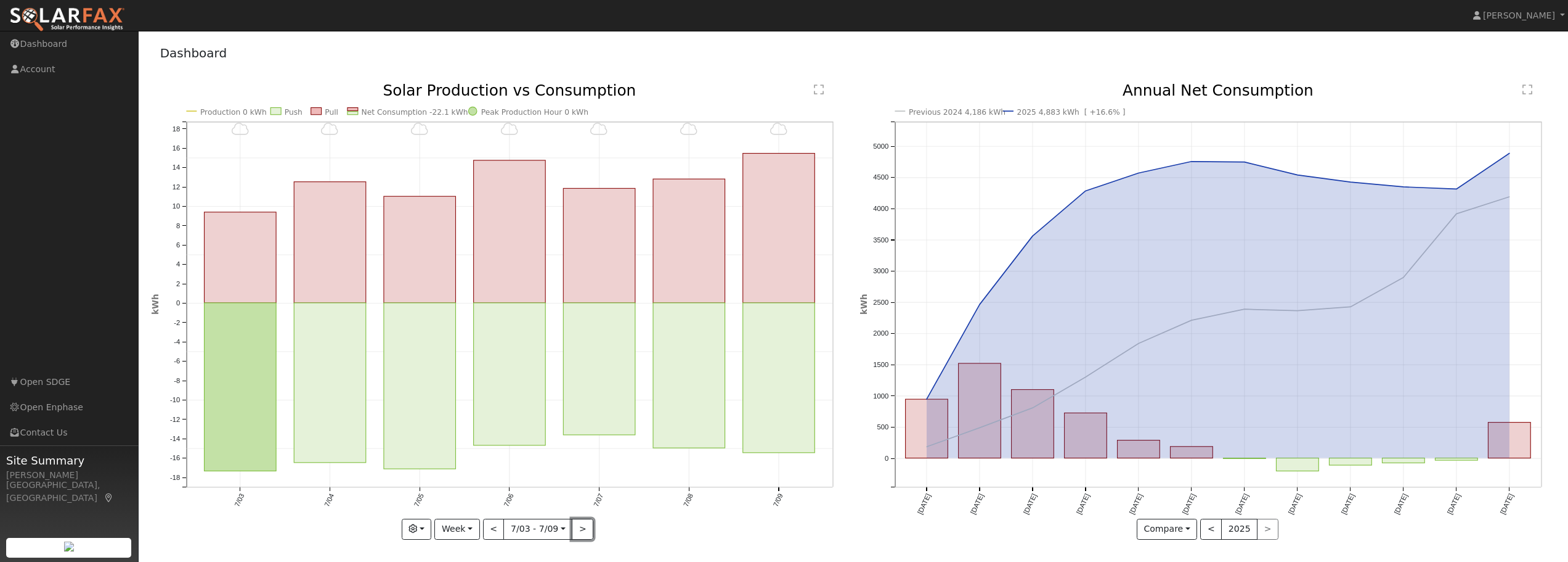
click at [580, 530] on button ">" at bounding box center [582, 529] width 21 height 21
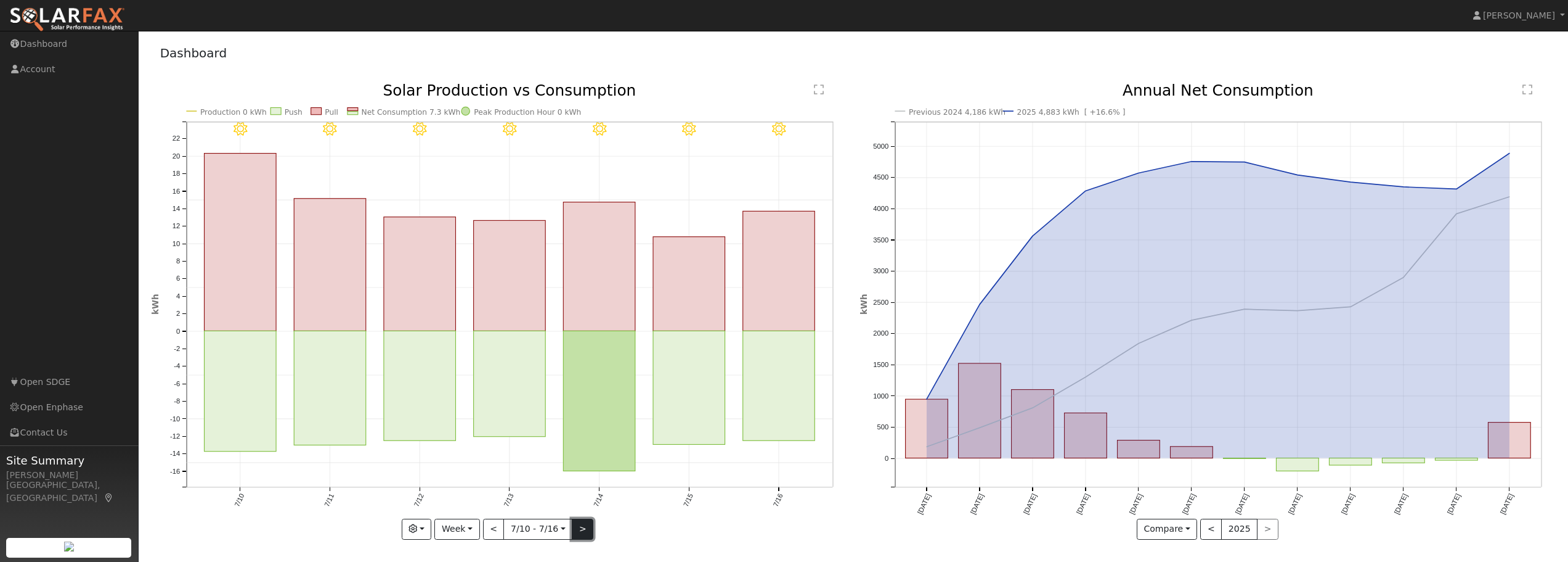
click at [578, 530] on button ">" at bounding box center [582, 529] width 21 height 21
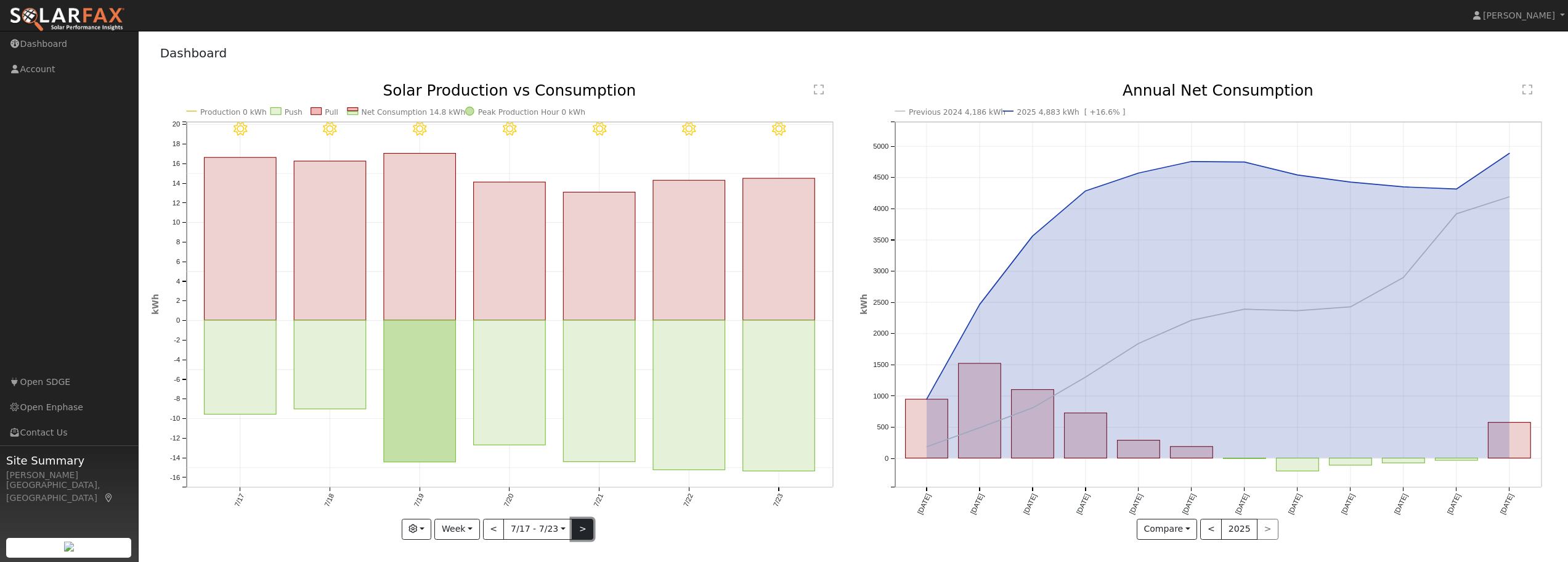
click at [578, 530] on button ">" at bounding box center [582, 529] width 21 height 21
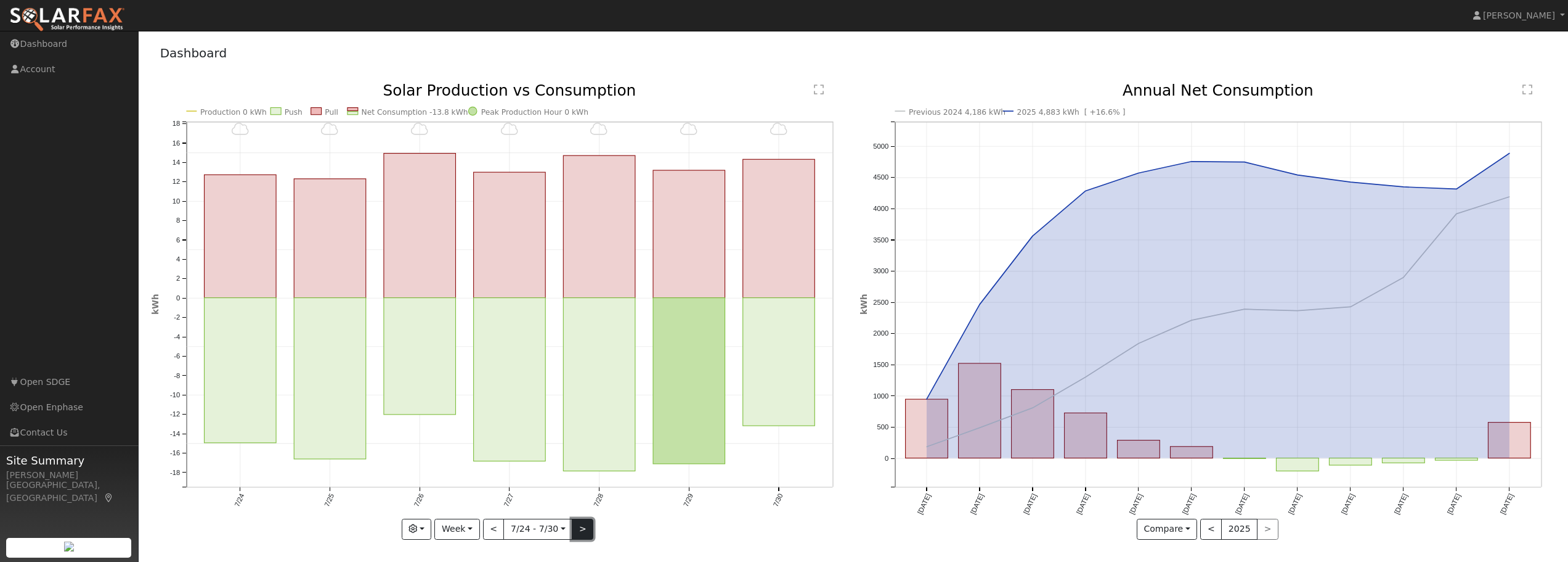
click at [578, 530] on button ">" at bounding box center [582, 529] width 21 height 21
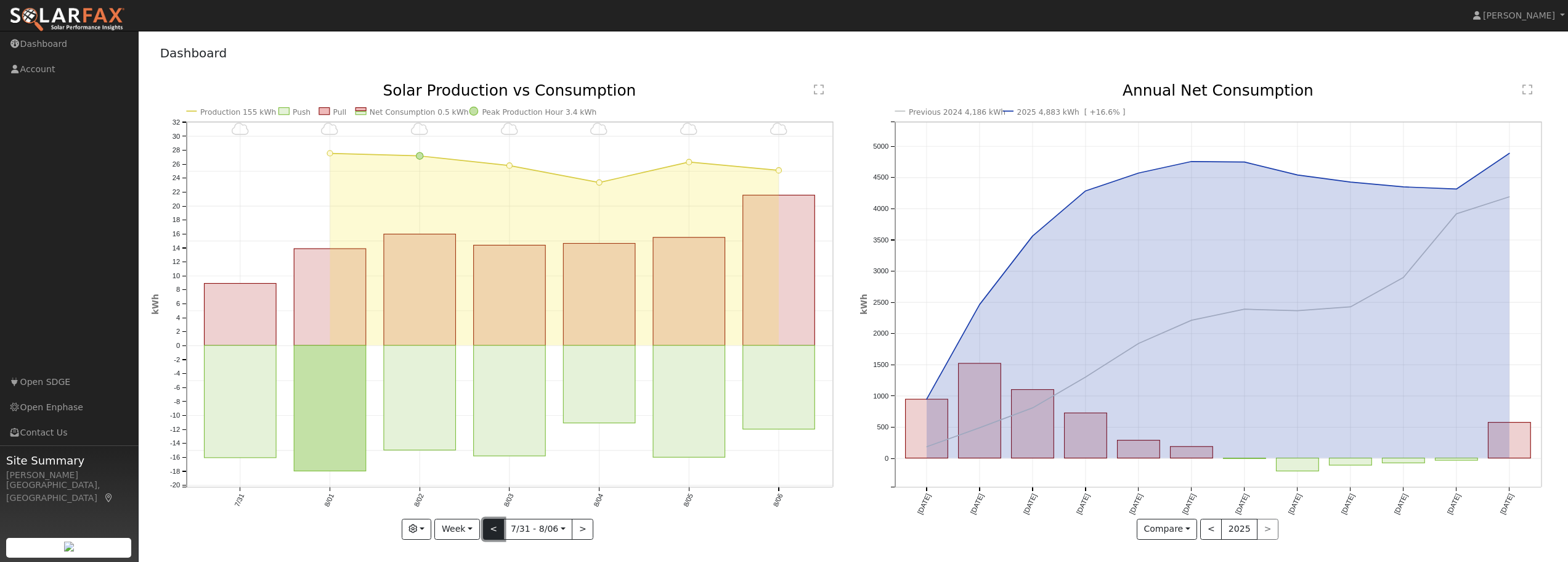
click at [491, 528] on button "<" at bounding box center [493, 529] width 21 height 21
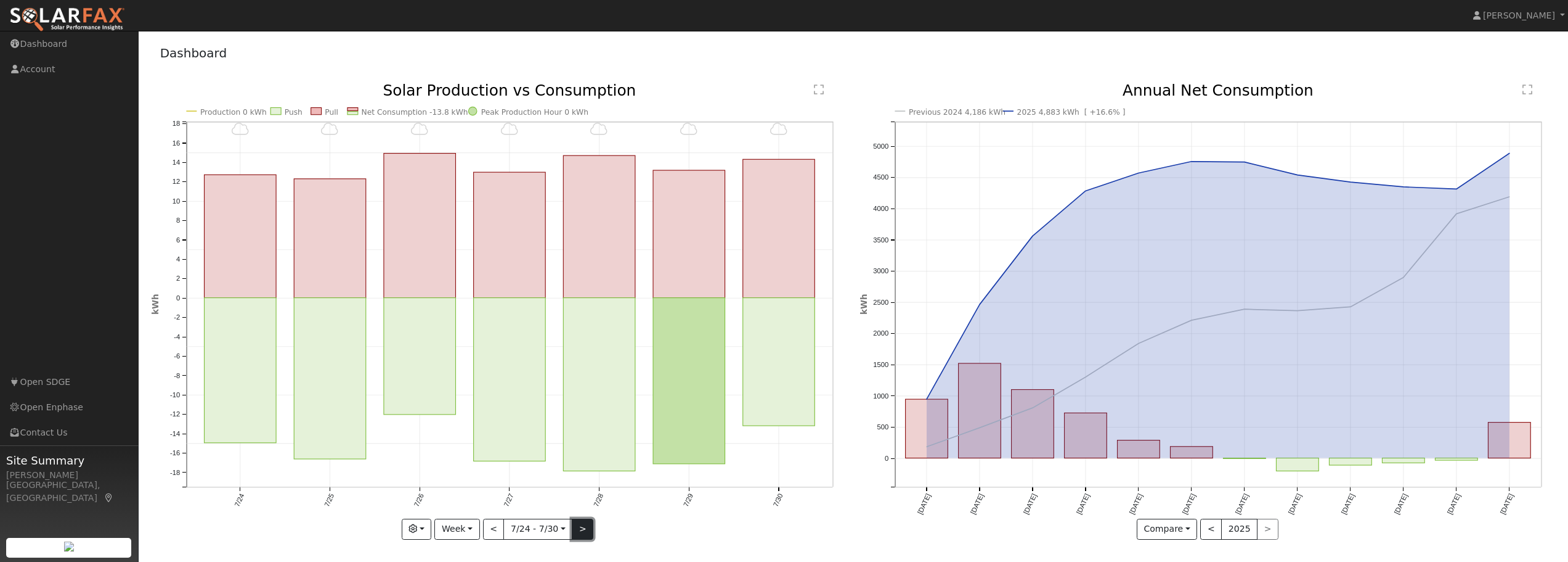
click at [581, 529] on button ">" at bounding box center [582, 529] width 21 height 21
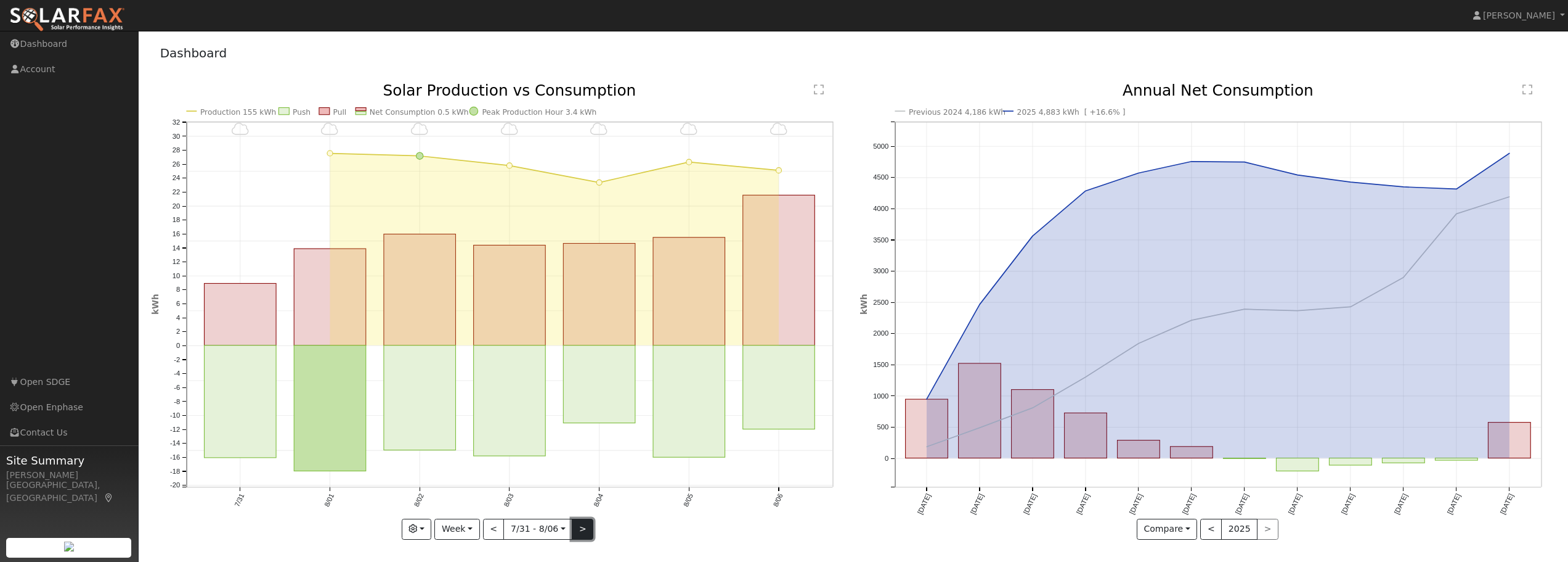
click at [578, 524] on button ">" at bounding box center [582, 529] width 21 height 21
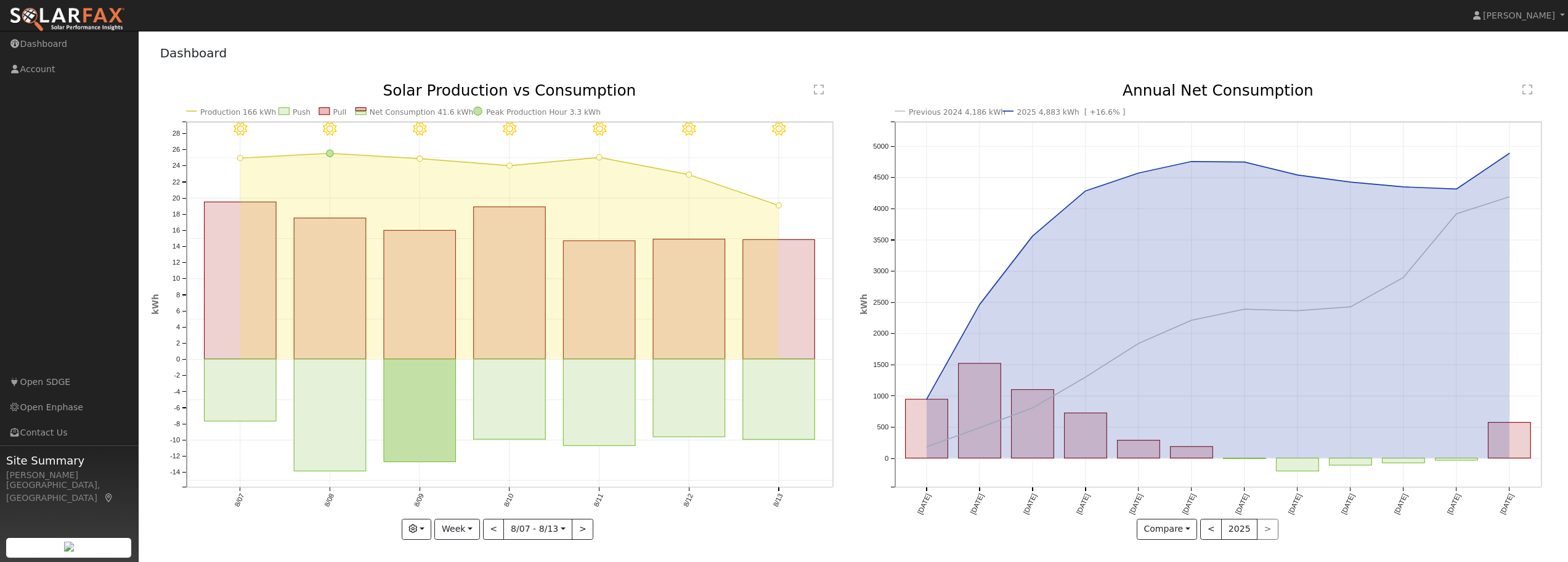
click at [817, 90] on text "" at bounding box center [818, 90] width 10 height 12
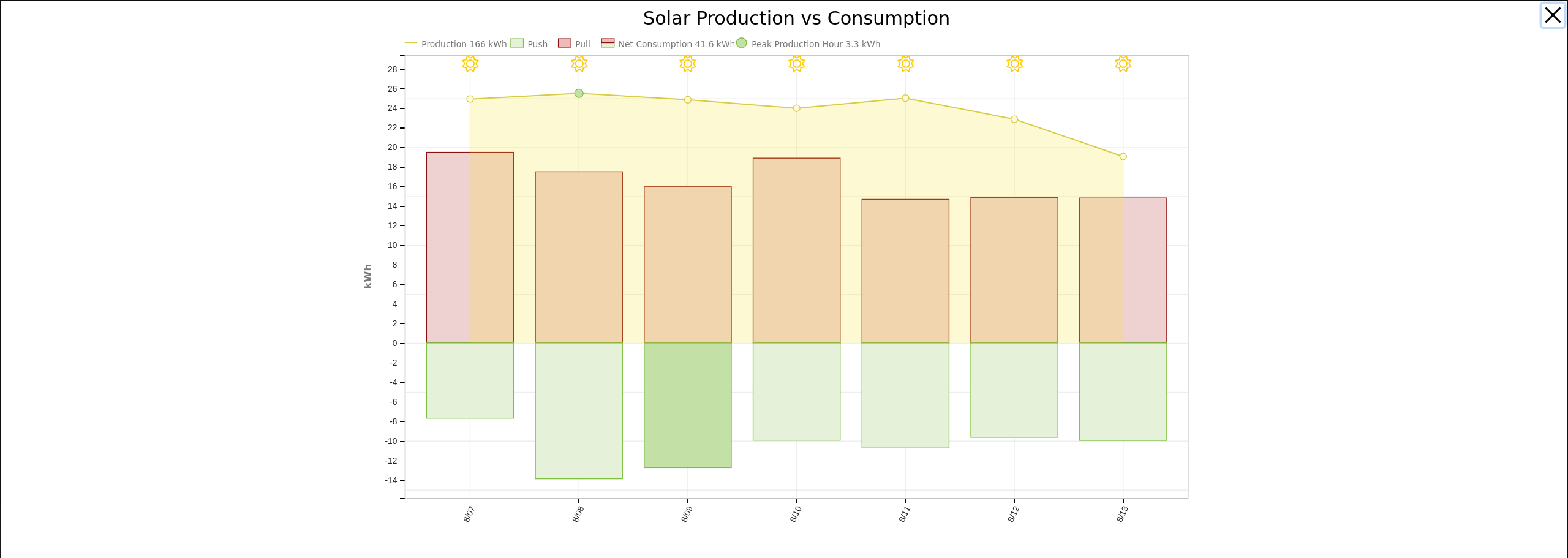
click at [1542, 12] on button "button" at bounding box center [1553, 15] width 23 height 23
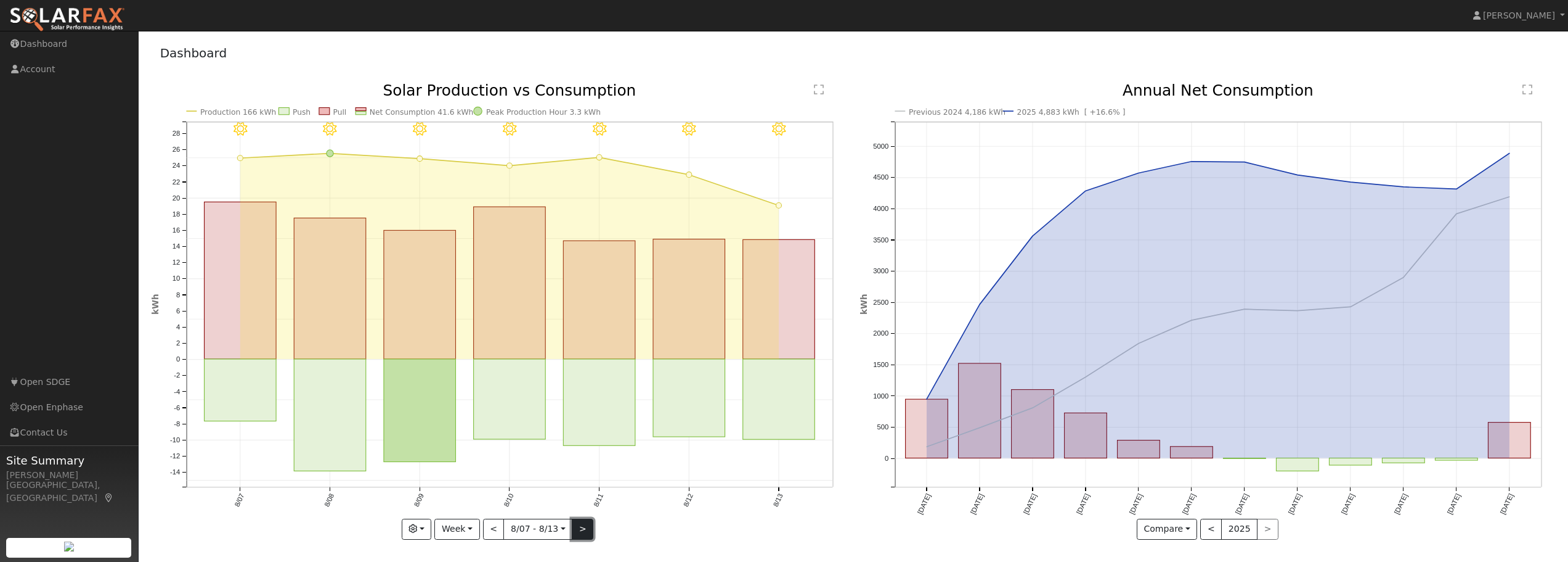
click at [578, 527] on button ">" at bounding box center [582, 529] width 21 height 21
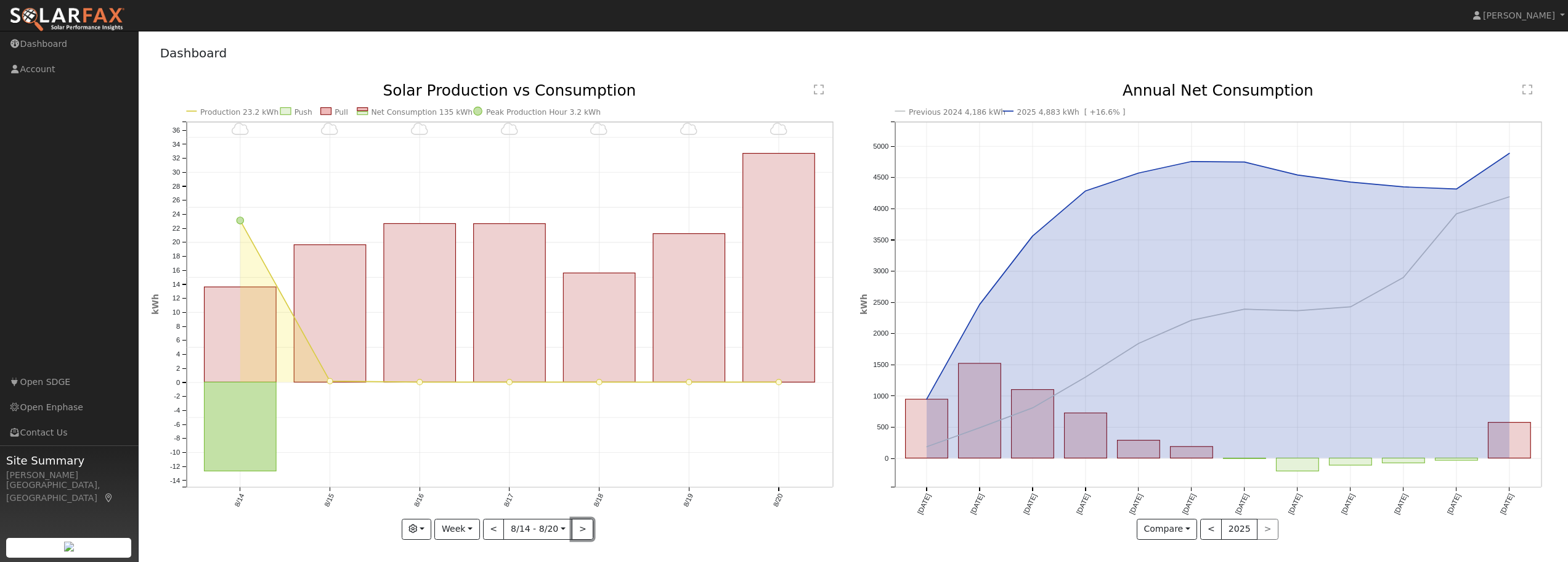
drag, startPoint x: 578, startPoint y: 527, endPoint x: 635, endPoint y: 523, distance: 57.1
click at [635, 523] on div "8/20 - Cloudy 8/19 - Cloudy 8/18 - Cloudy 8/17 - Cloudy 8/16 - Cloudy 8/15 - Cl…" at bounding box center [499, 311] width 696 height 456
click at [635, 523] on icon "8/20 - Cloudy 8/19 - Cloudy 8/18 - Cloudy 8/17 - Cloudy 8/16 - Cloudy 8/15 - Cl…" at bounding box center [499, 316] width 696 height 465
click at [585, 527] on button ">" at bounding box center [582, 529] width 21 height 21
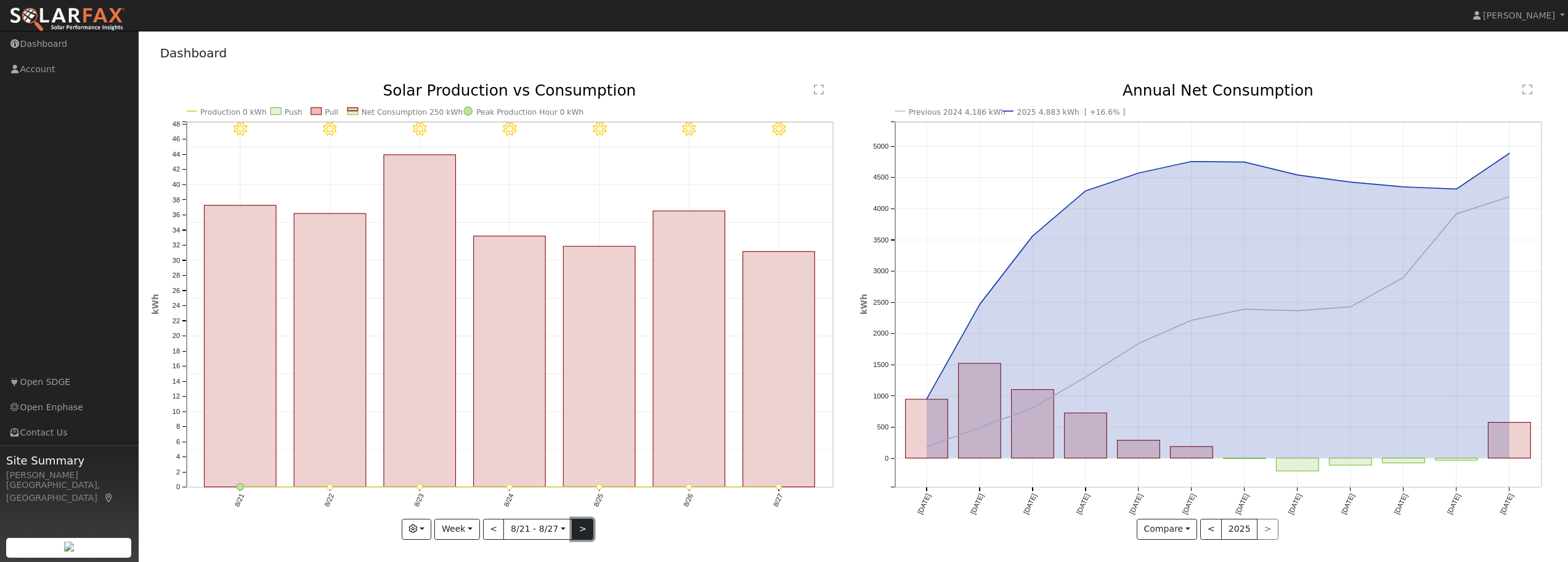
click at [585, 527] on button ">" at bounding box center [582, 529] width 21 height 21
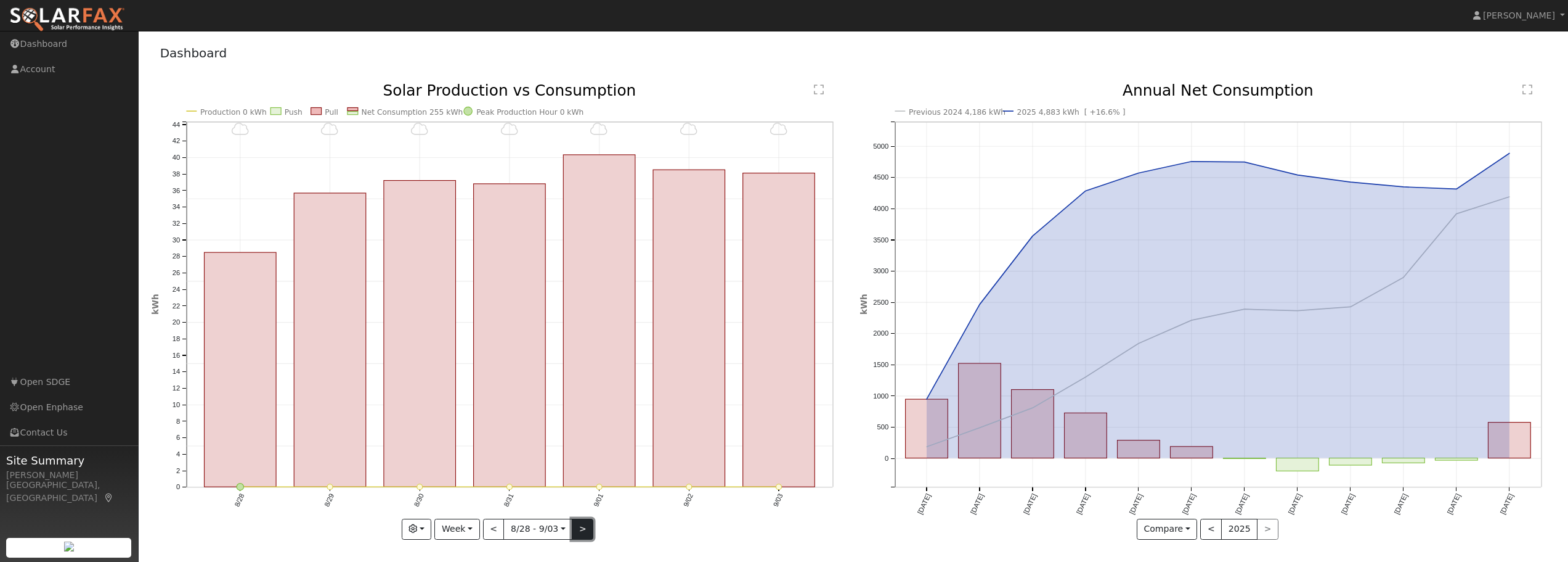
click at [576, 529] on button ">" at bounding box center [582, 529] width 21 height 21
type input "2025-09-04"
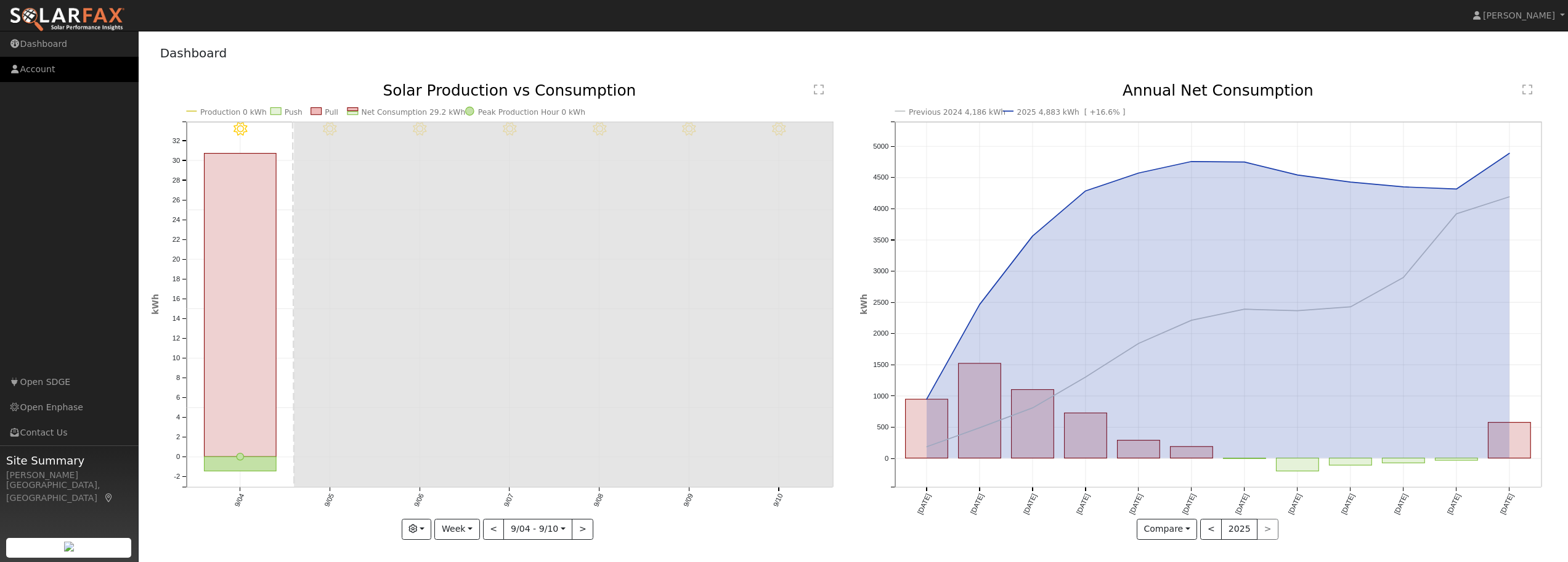
click at [32, 71] on link "Account" at bounding box center [69, 69] width 139 height 25
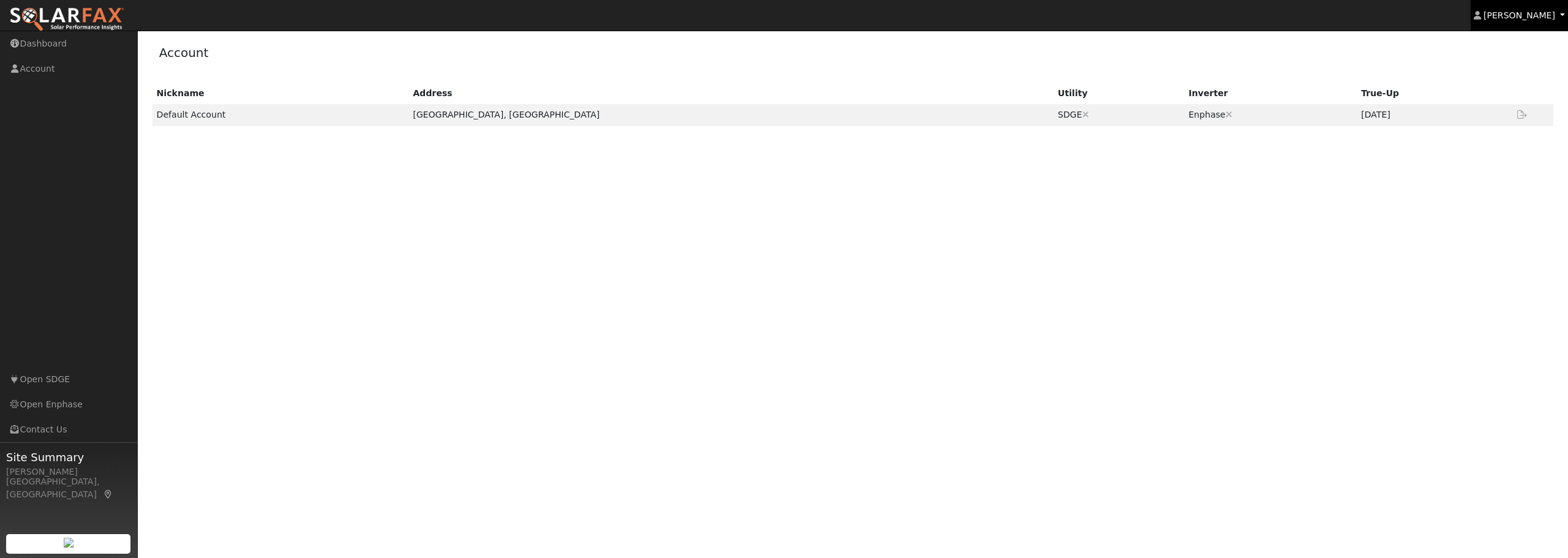
click at [1523, 13] on span "[PERSON_NAME]" at bounding box center [1519, 15] width 72 height 10
click at [1235, 69] on div "Account" at bounding box center [853, 55] width 1405 height 37
click at [37, 41] on link "Dashboard" at bounding box center [69, 44] width 138 height 25
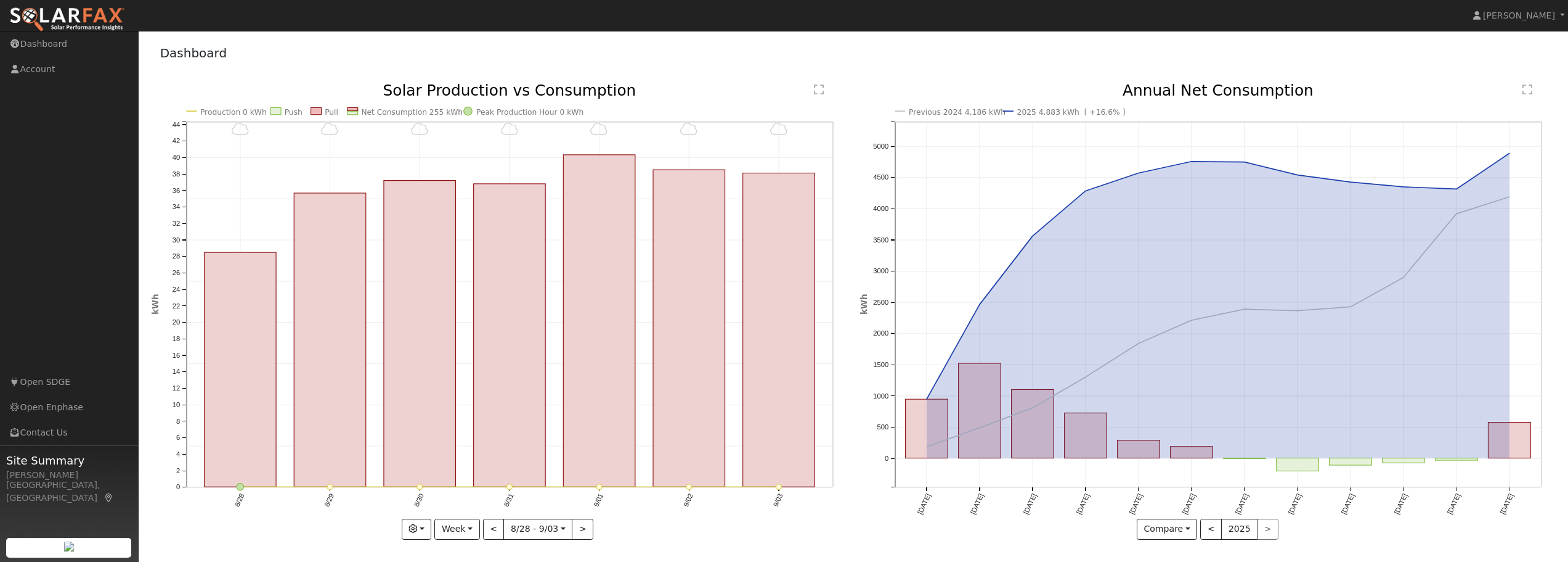
click at [44, 462] on span "Site Summary" at bounding box center [69, 460] width 126 height 17
click at [1538, 23] on link "[PERSON_NAME]" at bounding box center [1519, 15] width 99 height 31
click at [1525, 72] on link "Help Center" at bounding box center [1516, 72] width 101 height 17
click at [1213, 530] on button "<" at bounding box center [1210, 529] width 21 height 21
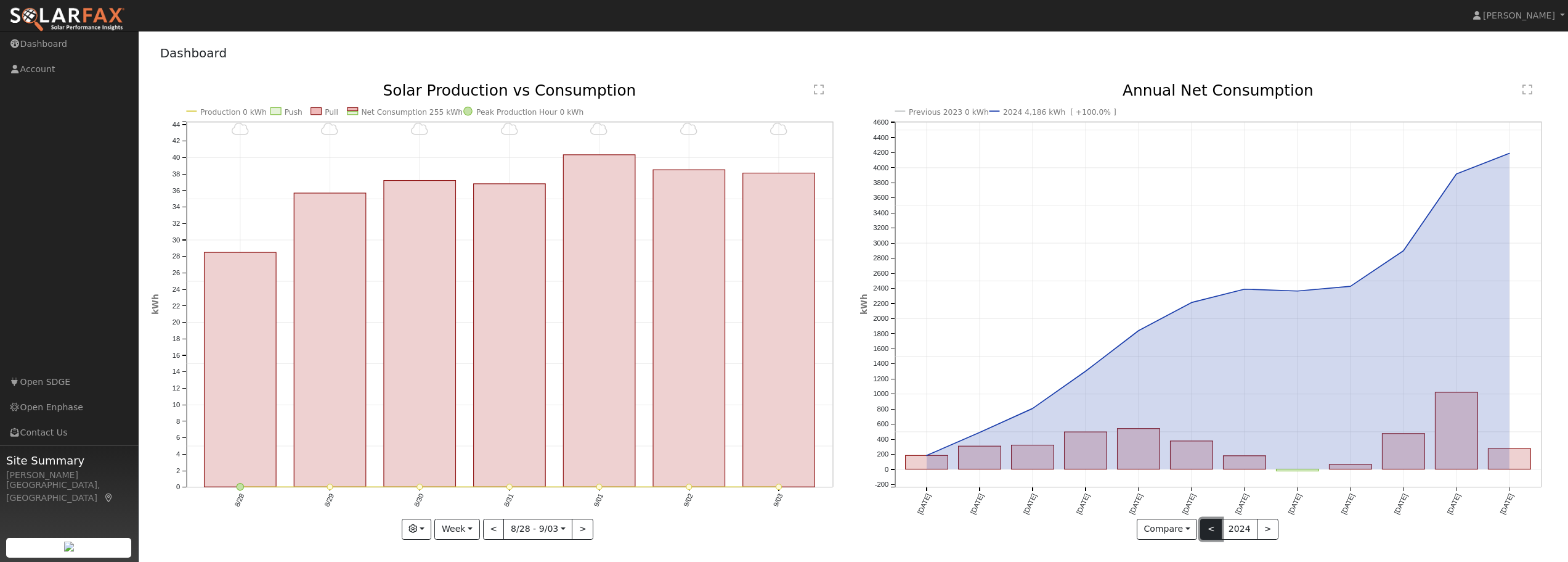
click at [1213, 530] on button "<" at bounding box center [1210, 529] width 21 height 21
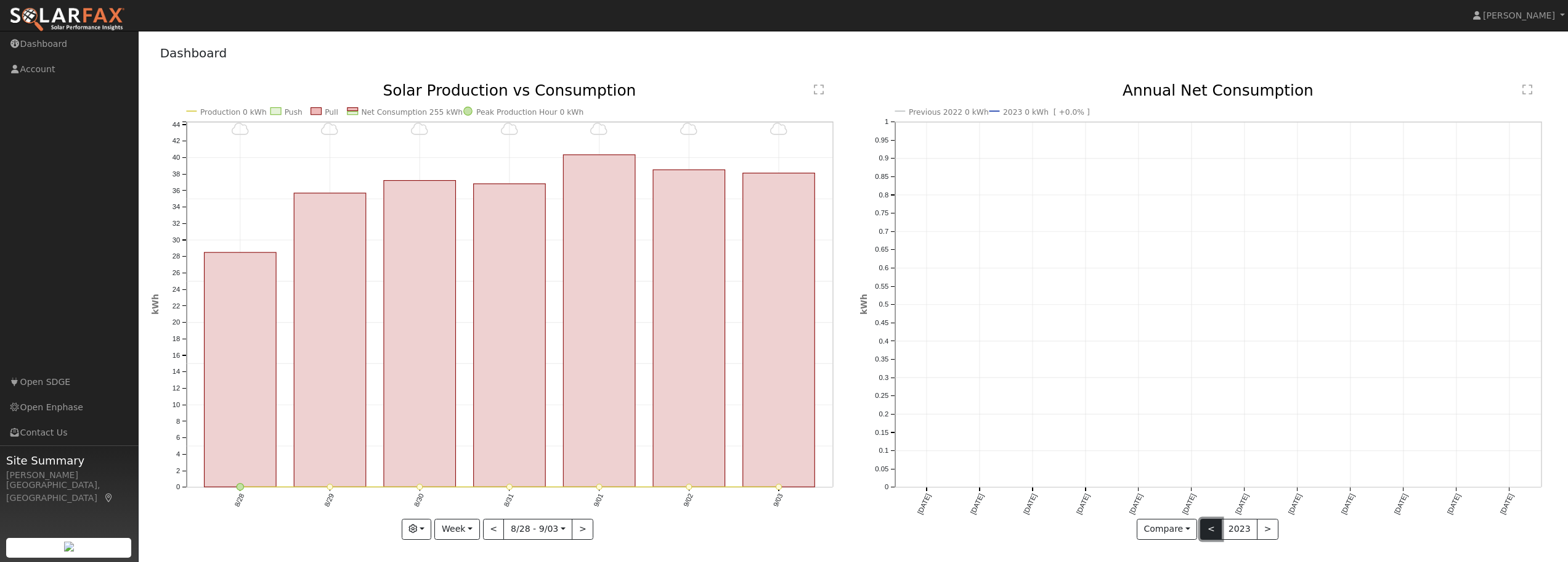
click at [1213, 530] on button "<" at bounding box center [1210, 529] width 21 height 21
